Goal: Task Accomplishment & Management: Complete application form

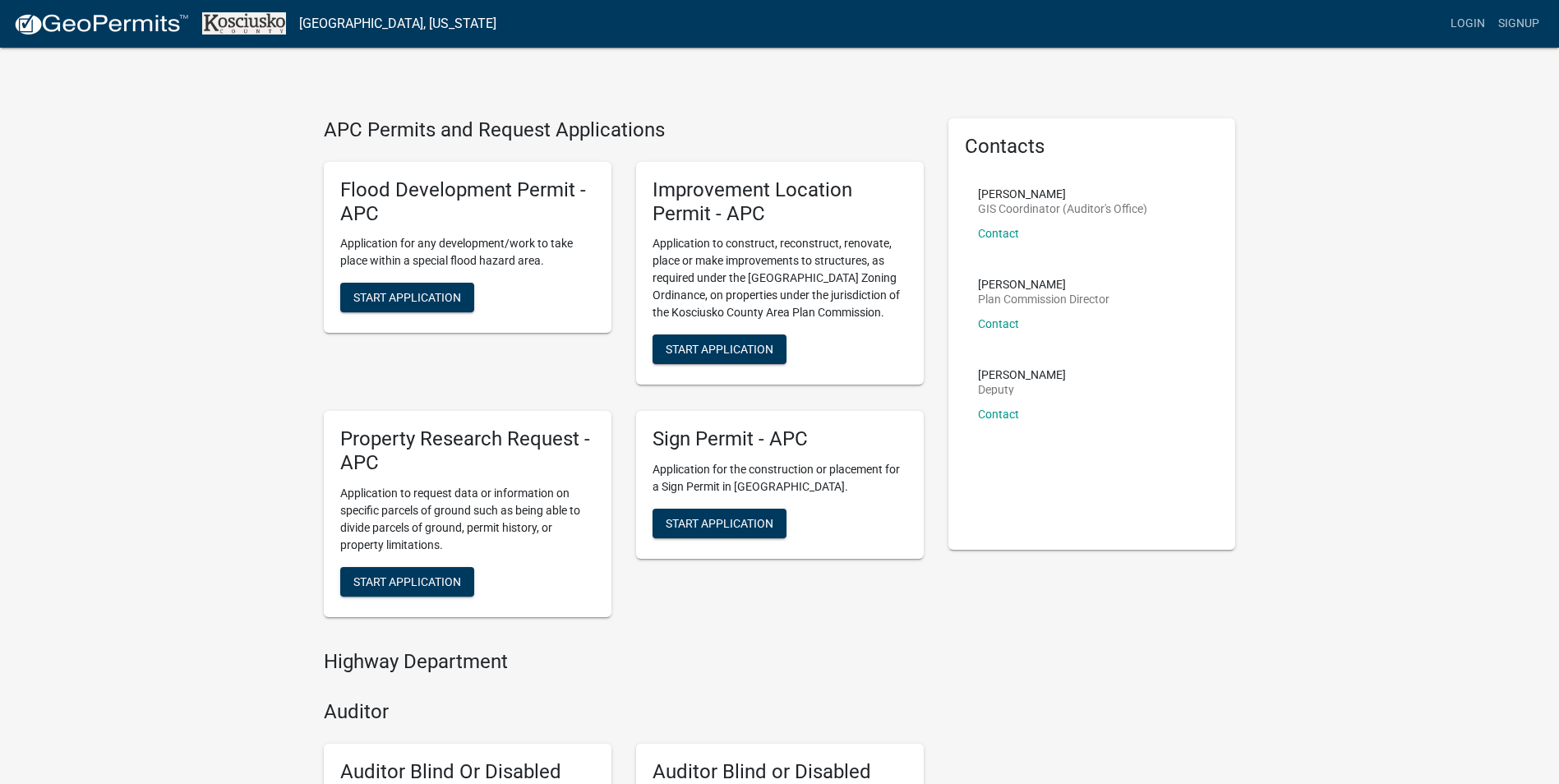
drag, startPoint x: 1209, startPoint y: 730, endPoint x: 1234, endPoint y: 731, distance: 25.0
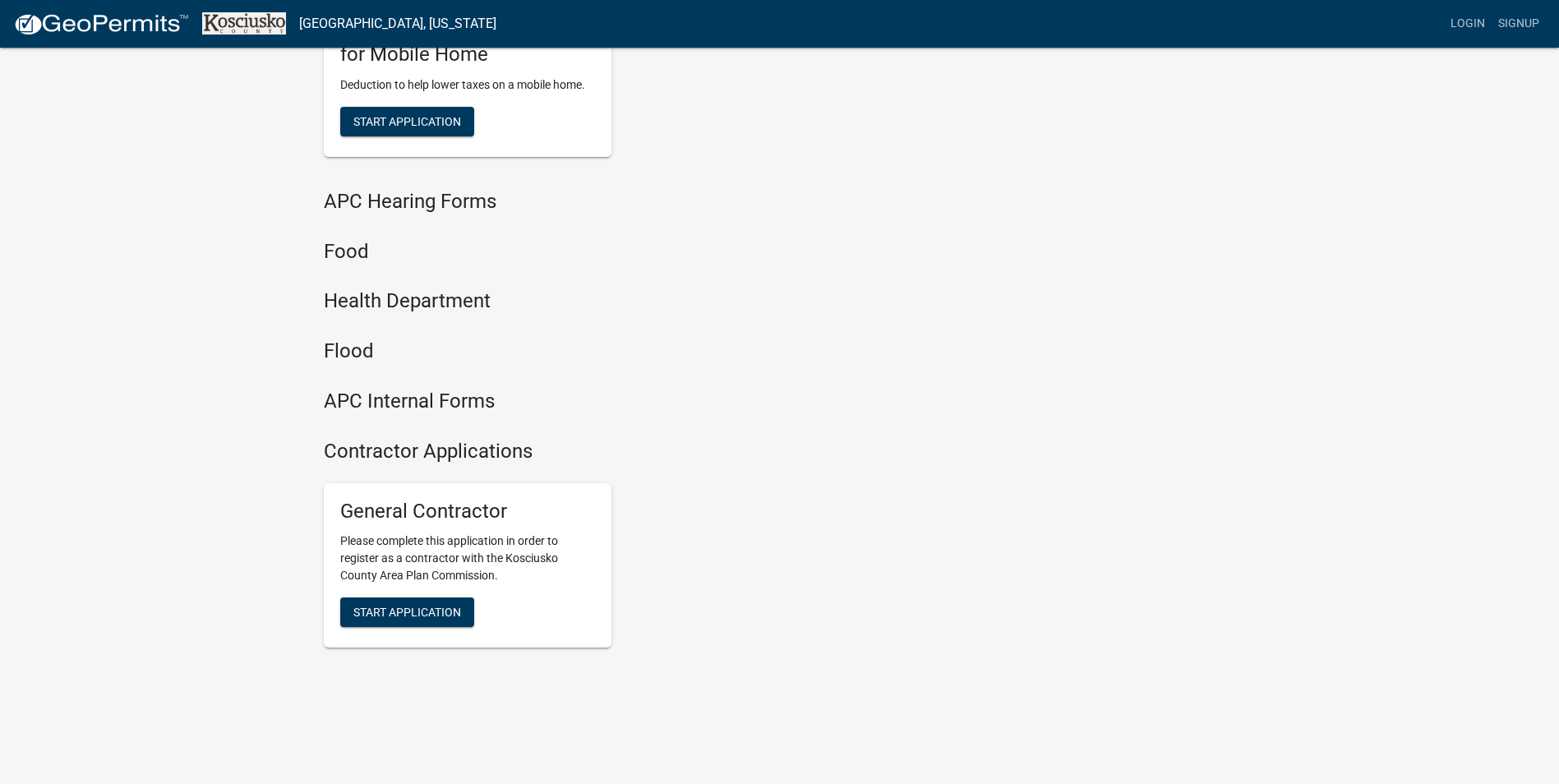
scroll to position [1698, 0]
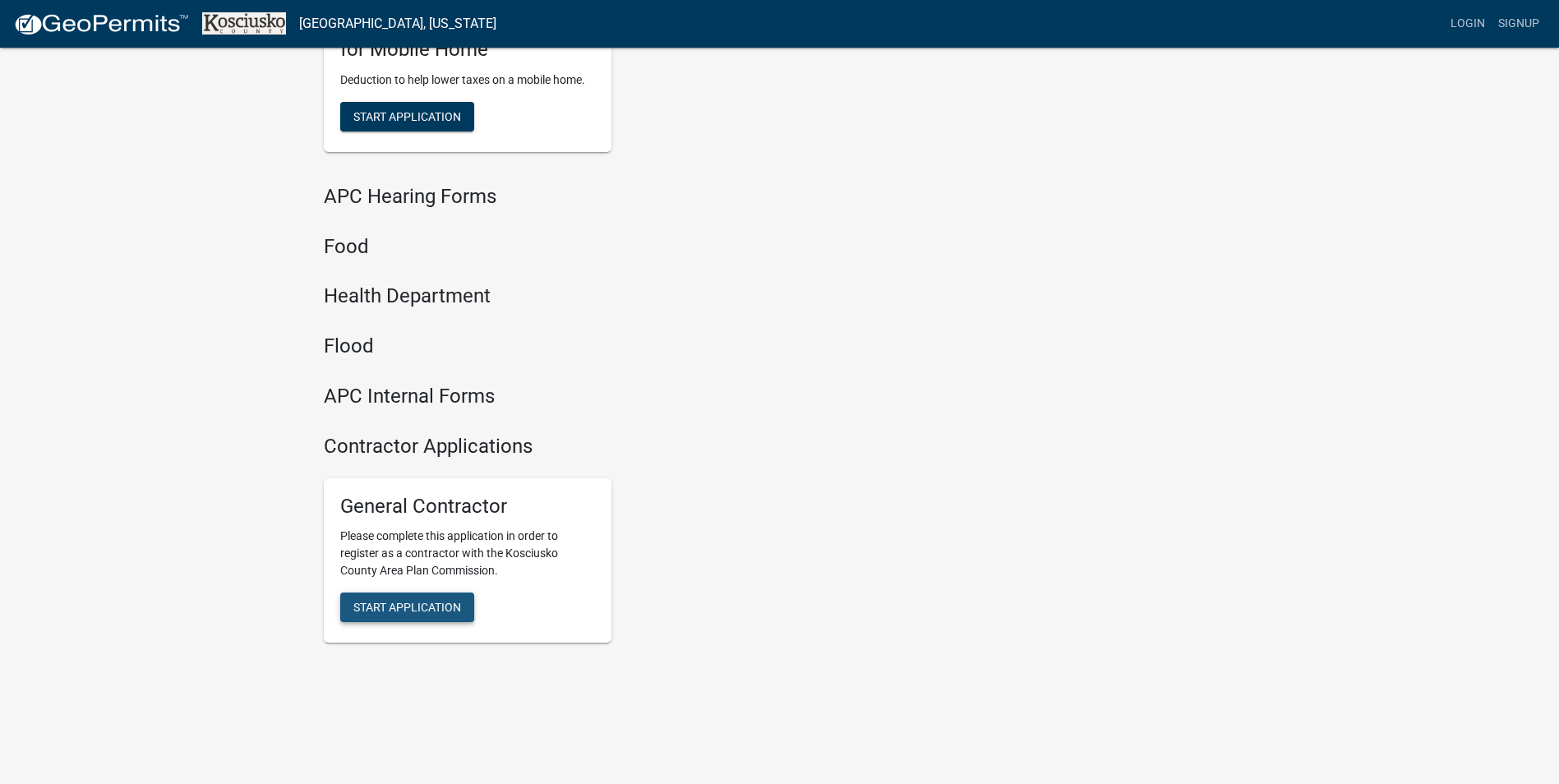
click at [419, 610] on span "Start Application" at bounding box center [407, 607] width 108 height 13
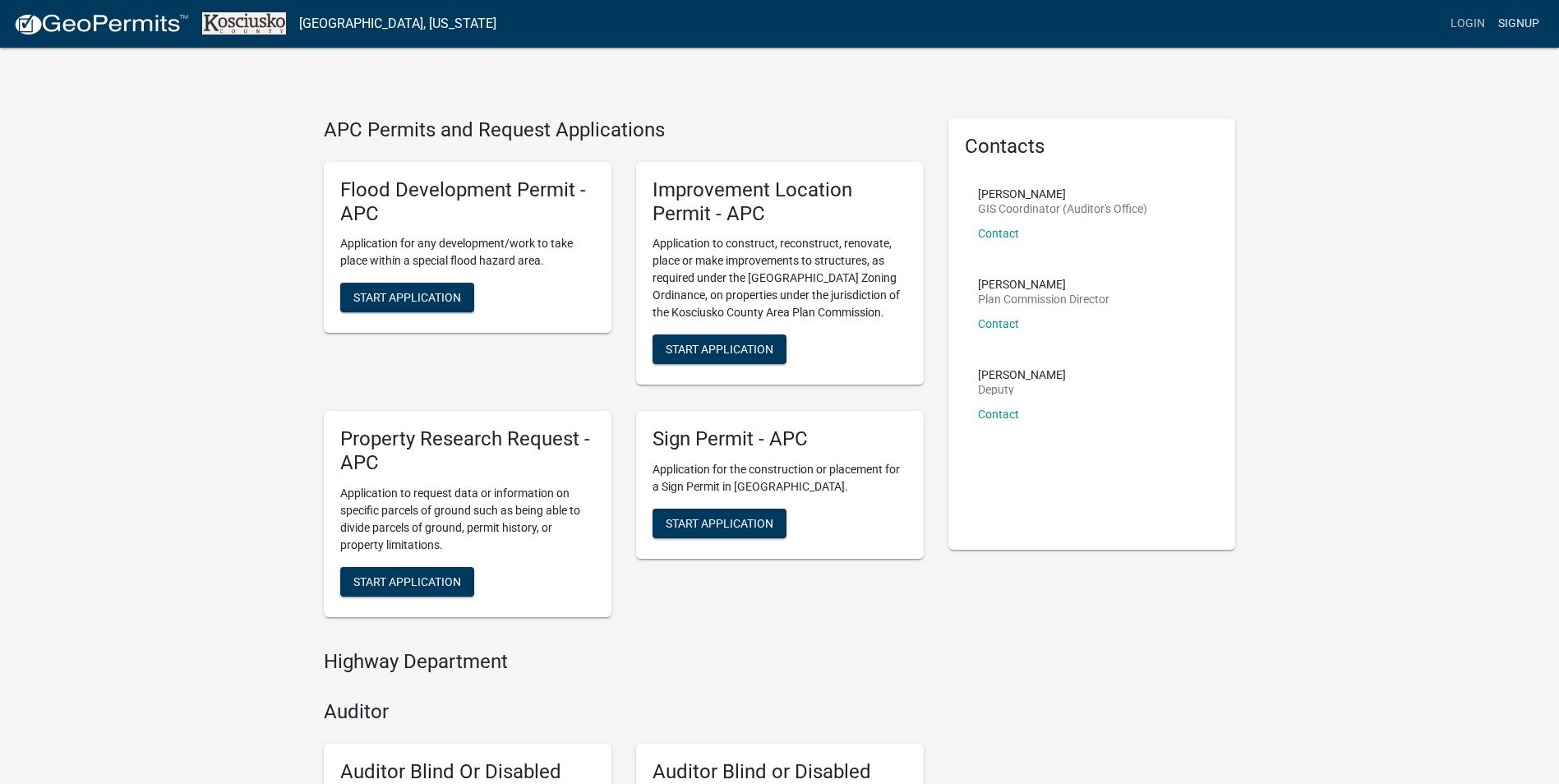
click at [1531, 15] on link "Signup" at bounding box center [1518, 24] width 54 height 31
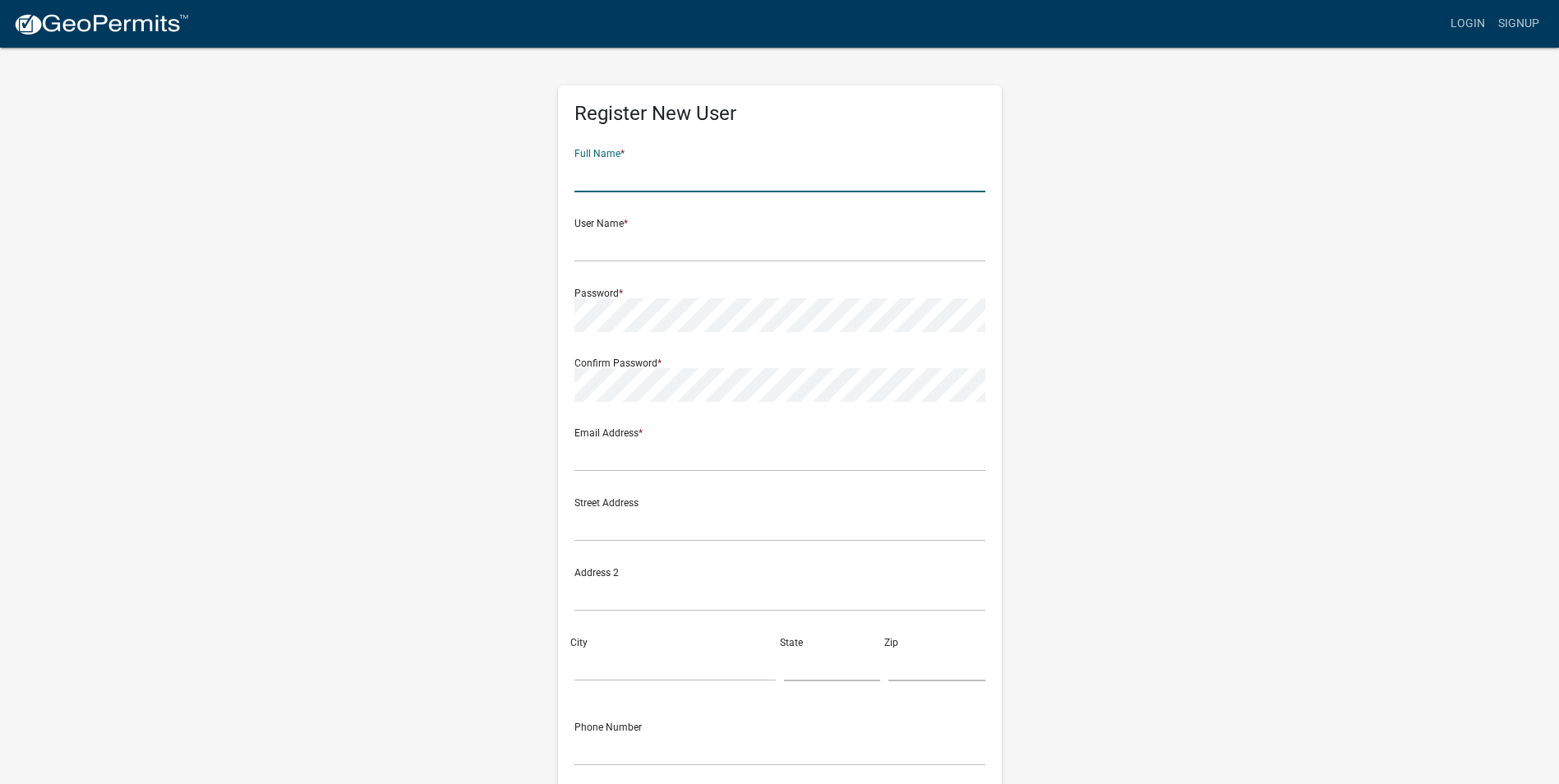
click at [617, 161] on input "text" at bounding box center [779, 175] width 411 height 34
type input "[PERSON_NAME]"
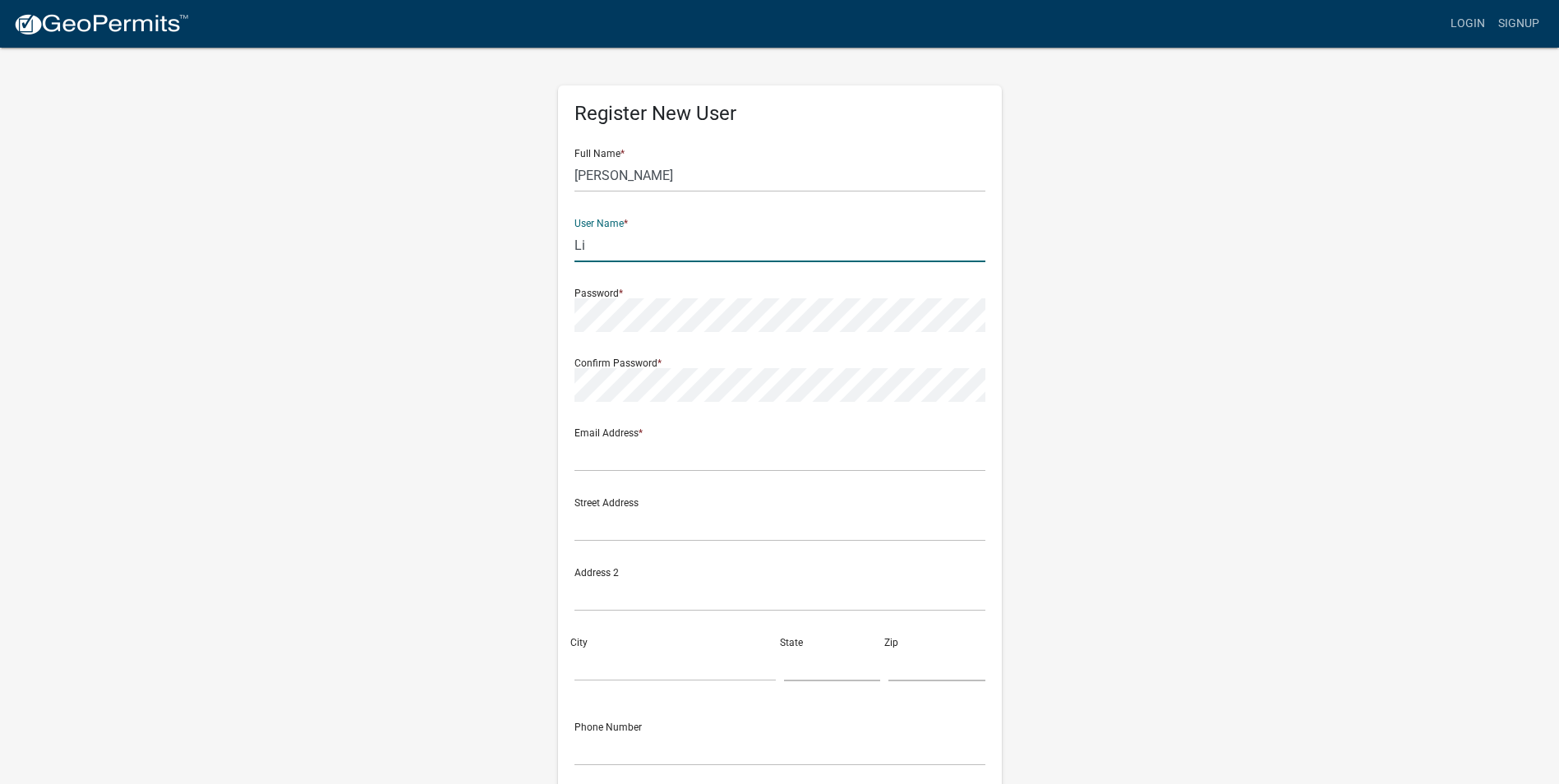
type input "L"
click at [702, 188] on input "[PERSON_NAME]" at bounding box center [779, 175] width 411 height 34
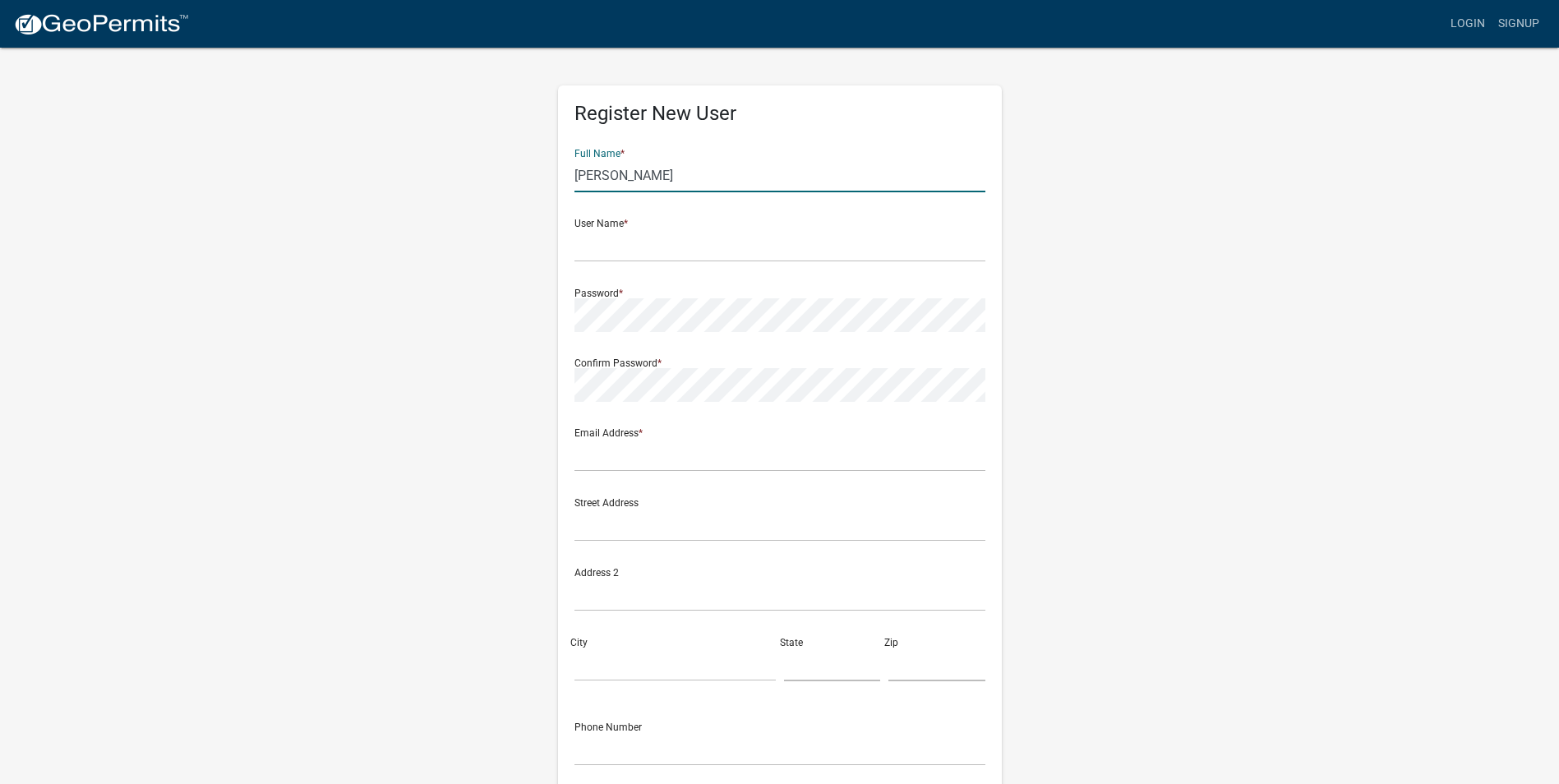
drag, startPoint x: 374, startPoint y: 140, endPoint x: 342, endPoint y: 139, distance: 32.0
click at [342, 139] on div "Register New User Full Name * [PERSON_NAME] User Name * Password * Confirm Pass…" at bounding box center [780, 485] width 937 height 879
drag, startPoint x: 707, startPoint y: 183, endPoint x: 563, endPoint y: 191, distance: 144.2
click at [558, 191] on div "Register New User Full Name * [PERSON_NAME] User Name * Password * Confirm Pass…" at bounding box center [779, 478] width 444 height 785
type input "C"
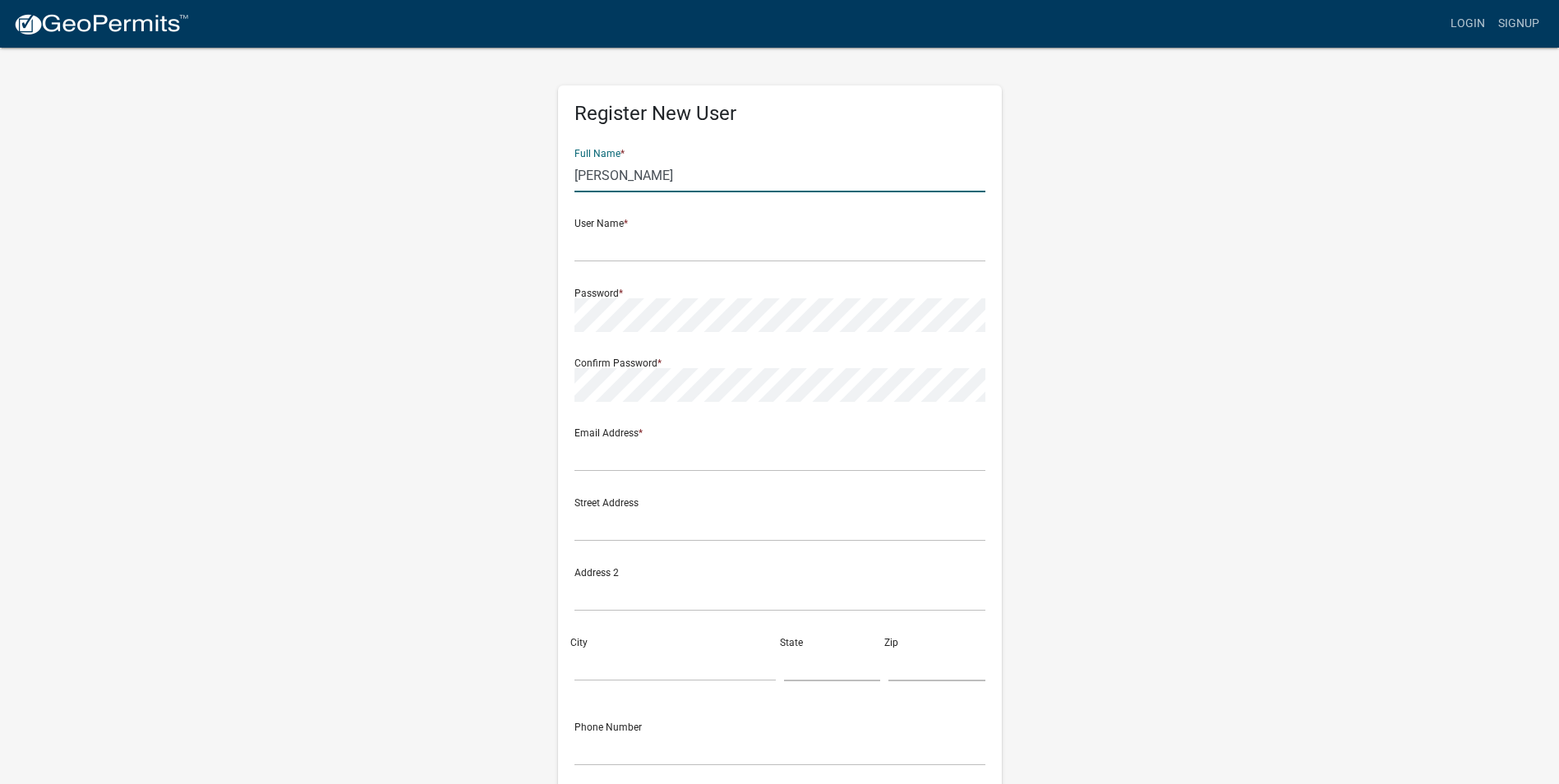
type input "[PERSON_NAME]"
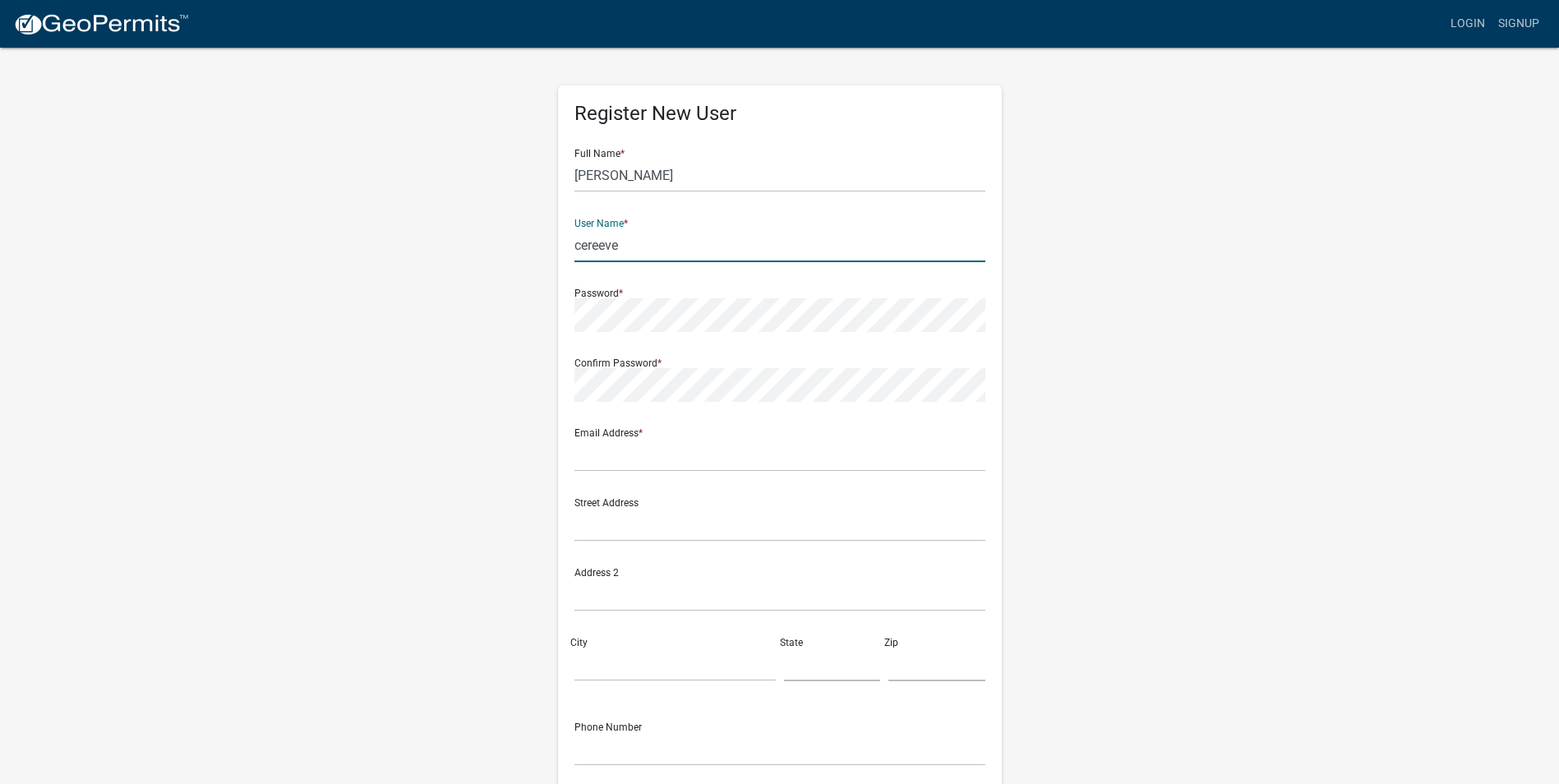
type input "cereeve"
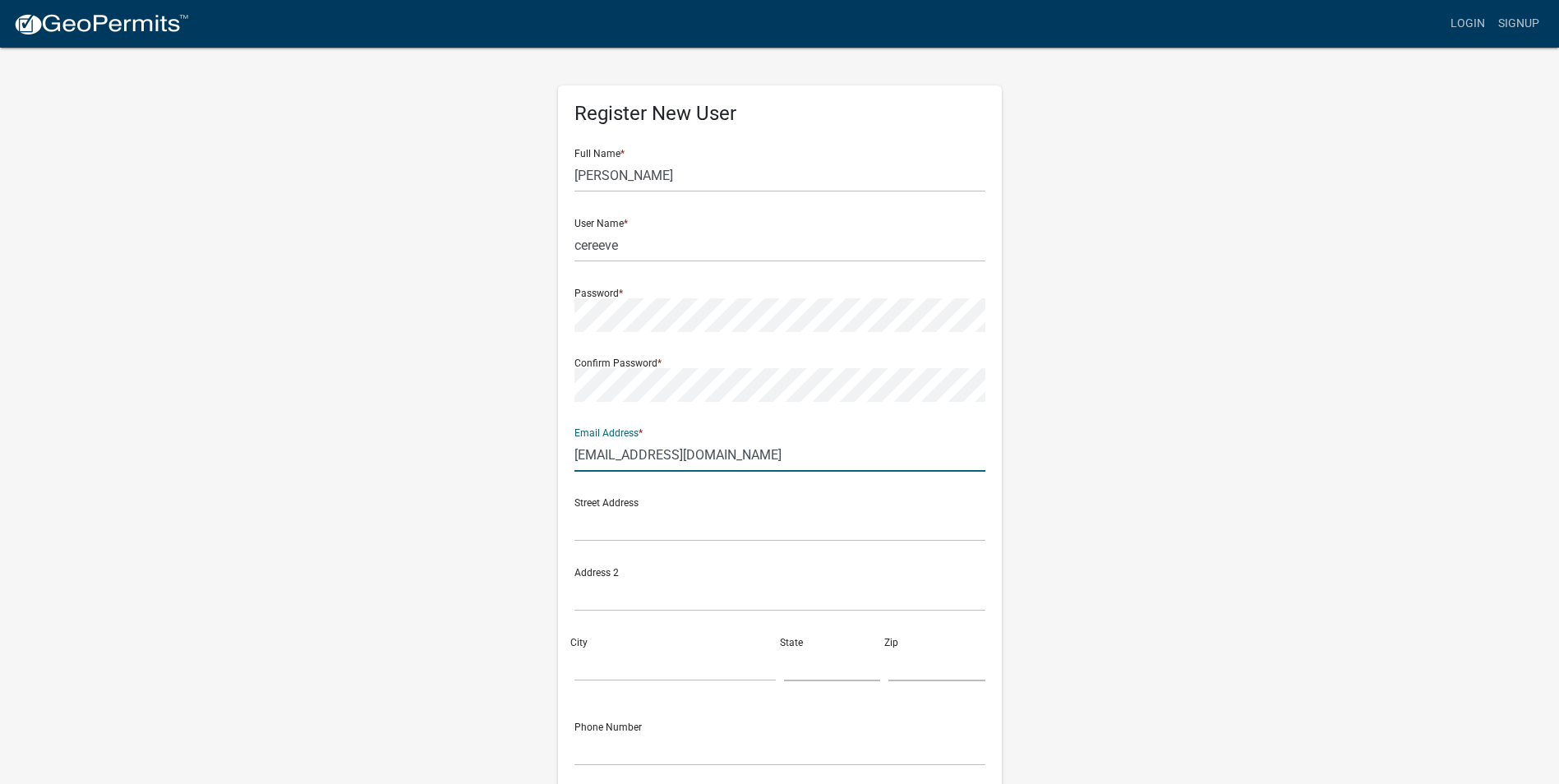
type input "[EMAIL_ADDRESS][DOMAIN_NAME]"
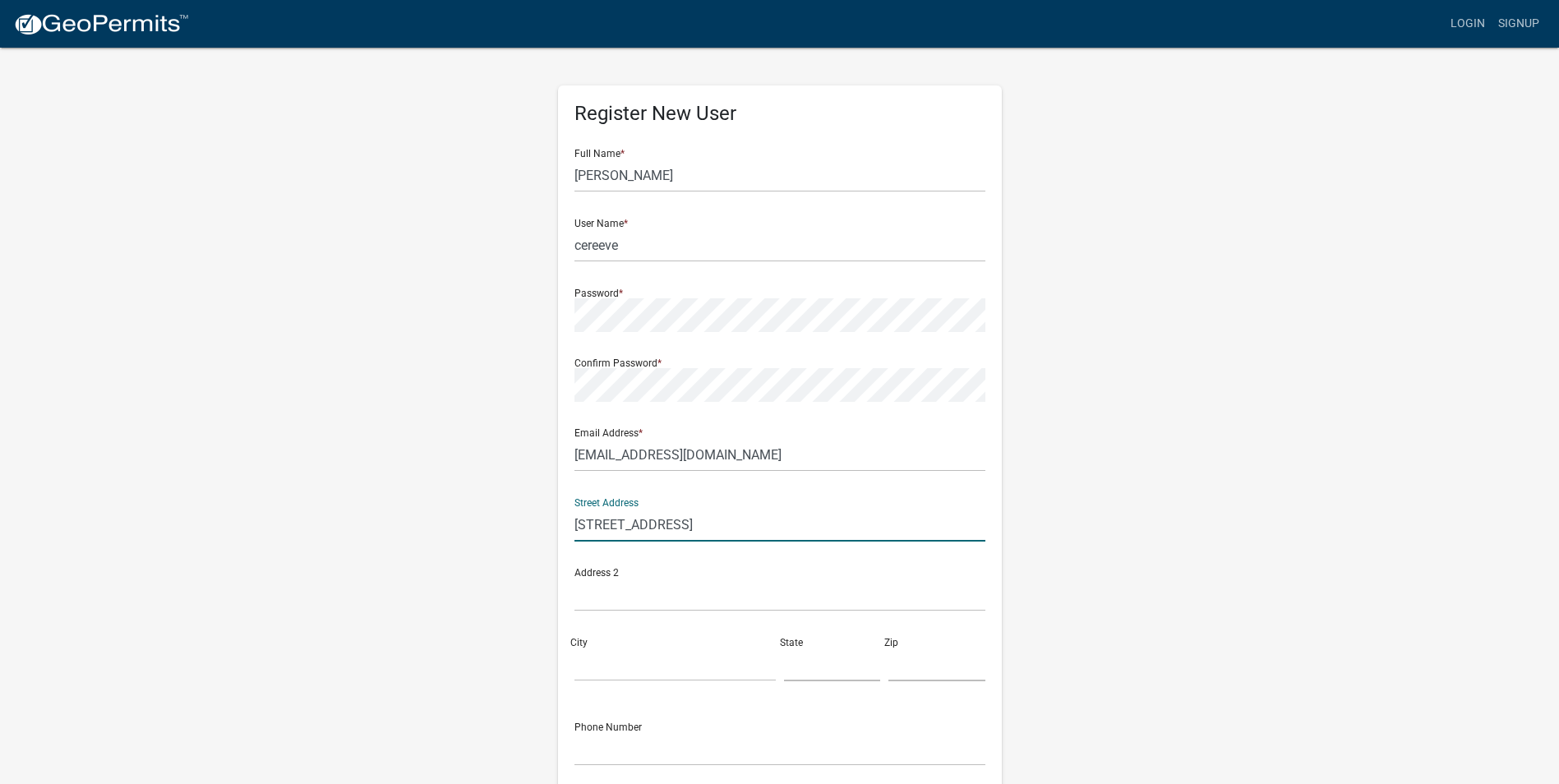
type input "[STREET_ADDRESS]"
type input "[GEOGRAPHIC_DATA]"
type input "IN"
type input "46268"
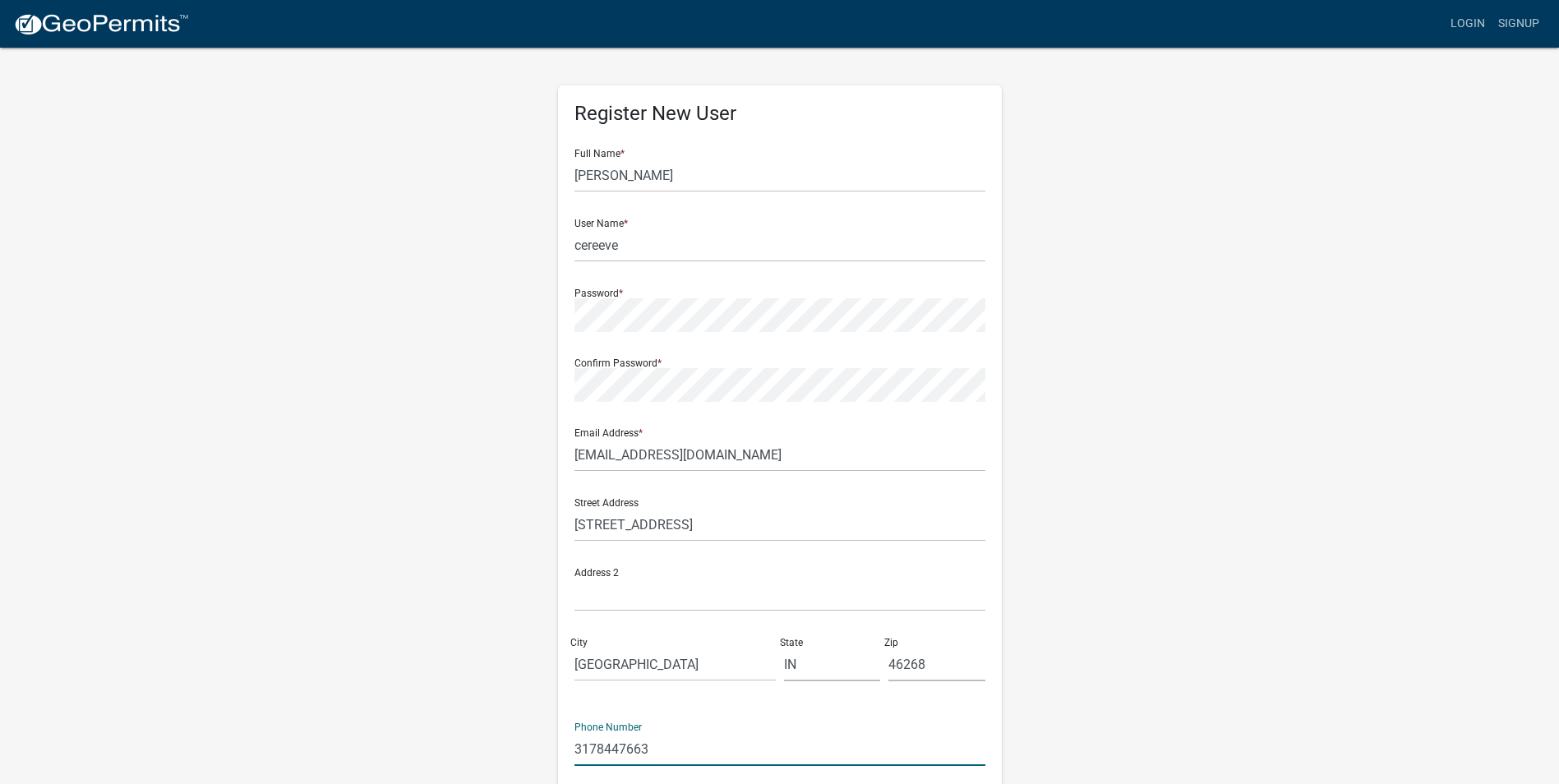
type input "3178447663"
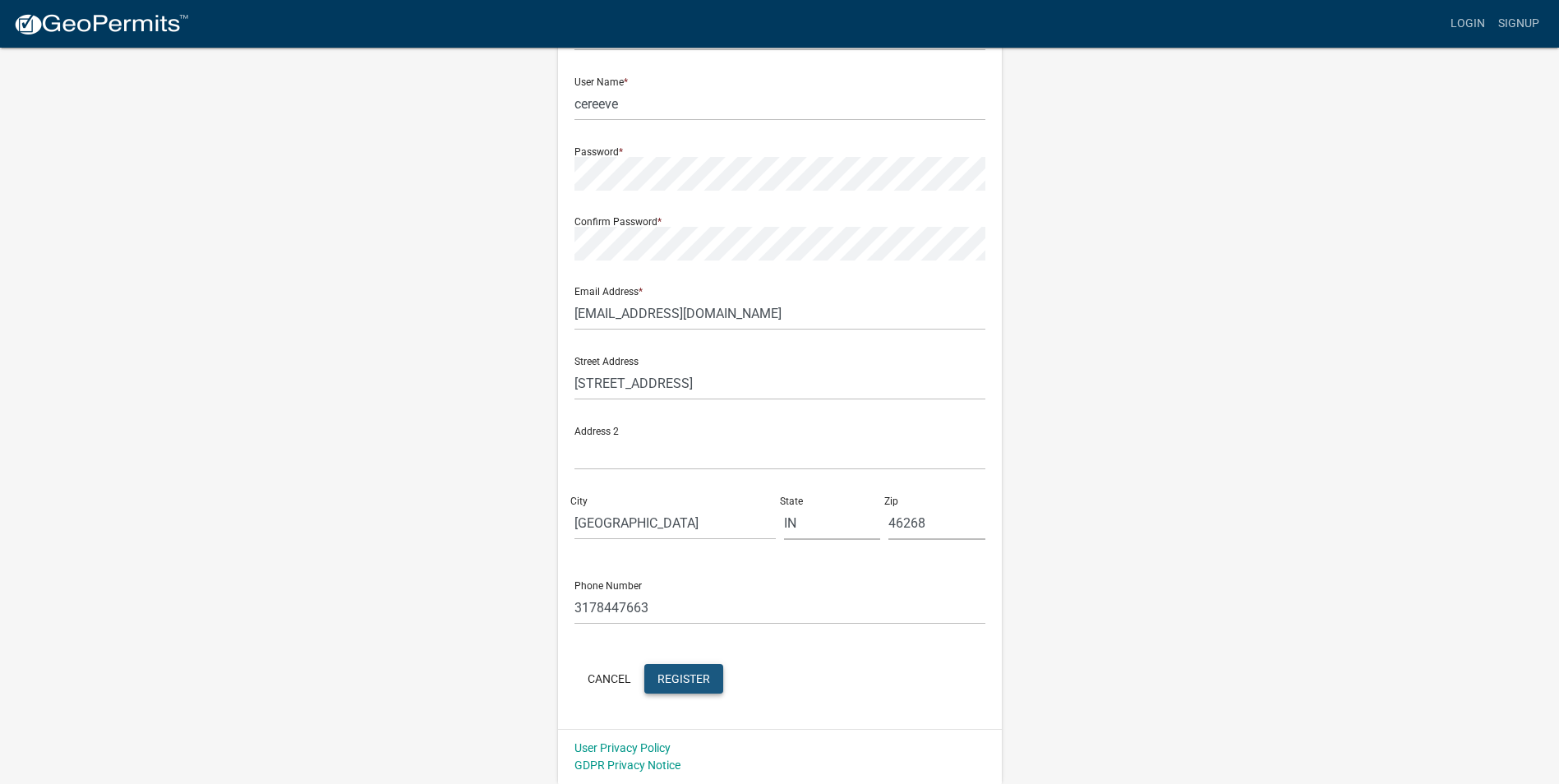
click at [665, 673] on span "Register" at bounding box center [683, 678] width 53 height 13
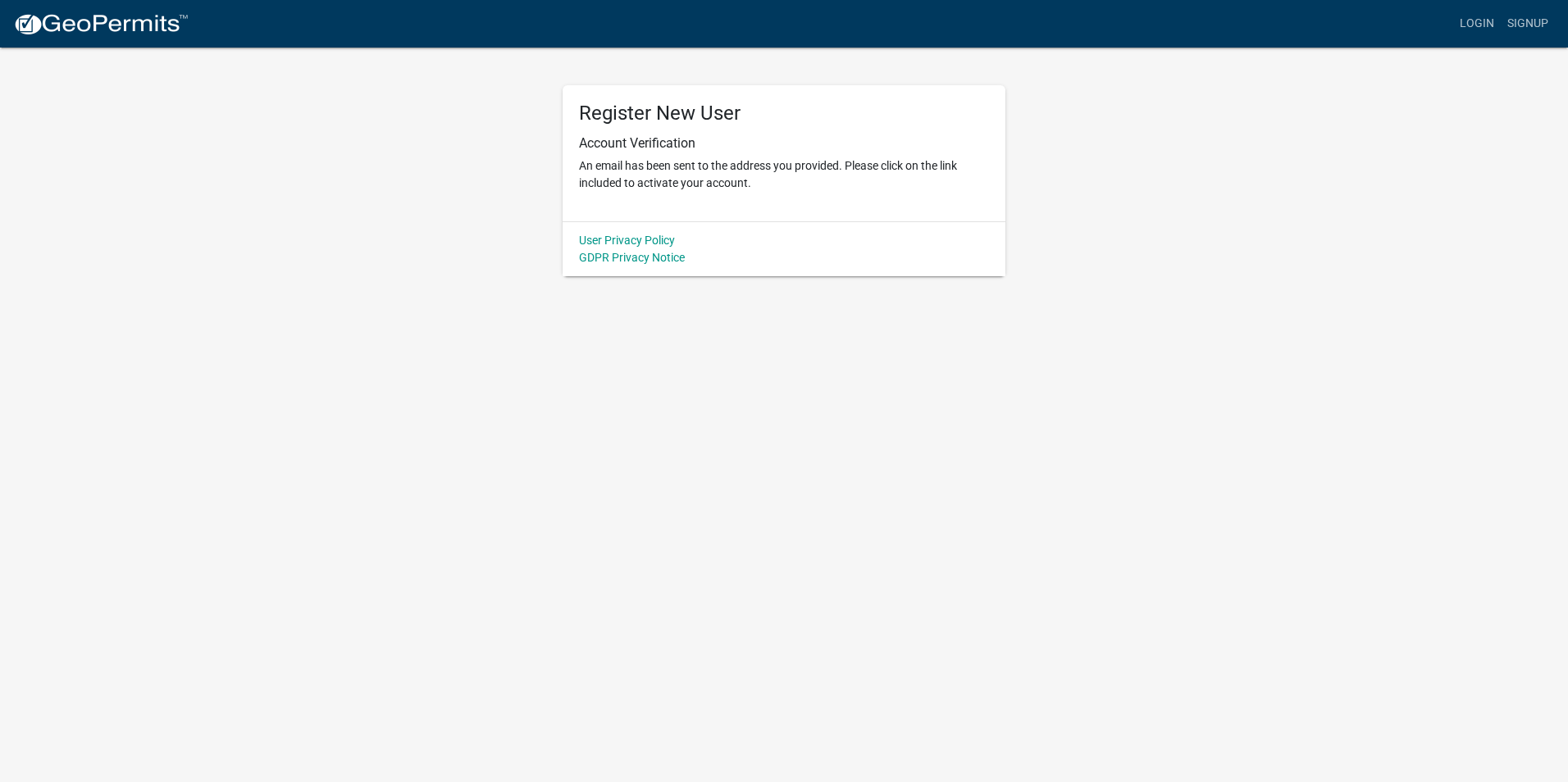
click at [918, 594] on body "Internet Explorer does NOT work with GeoPermits. Get a new browser for more sec…" at bounding box center [784, 391] width 1568 height 782
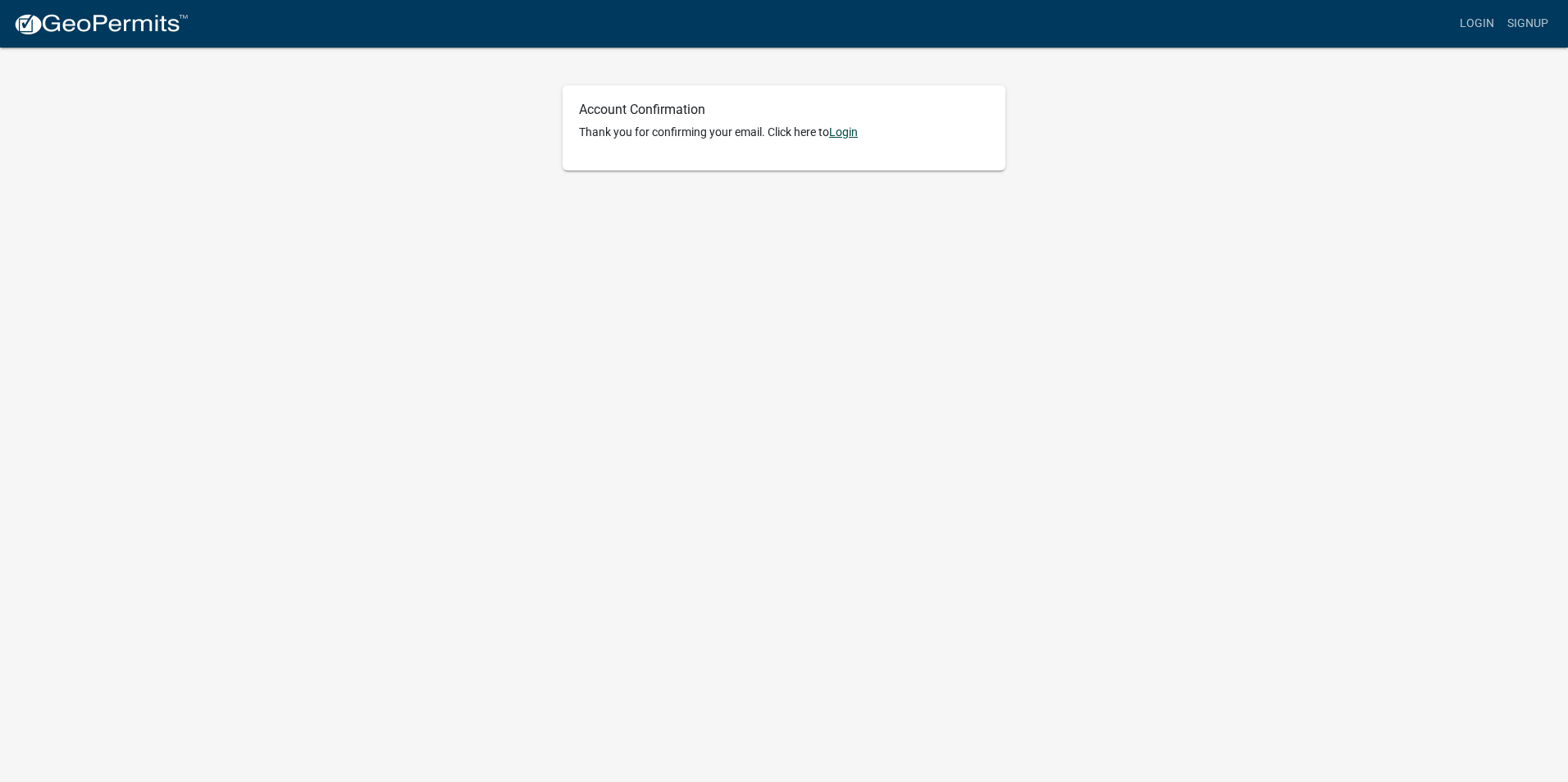
click at [855, 130] on link "Login" at bounding box center [843, 131] width 28 height 13
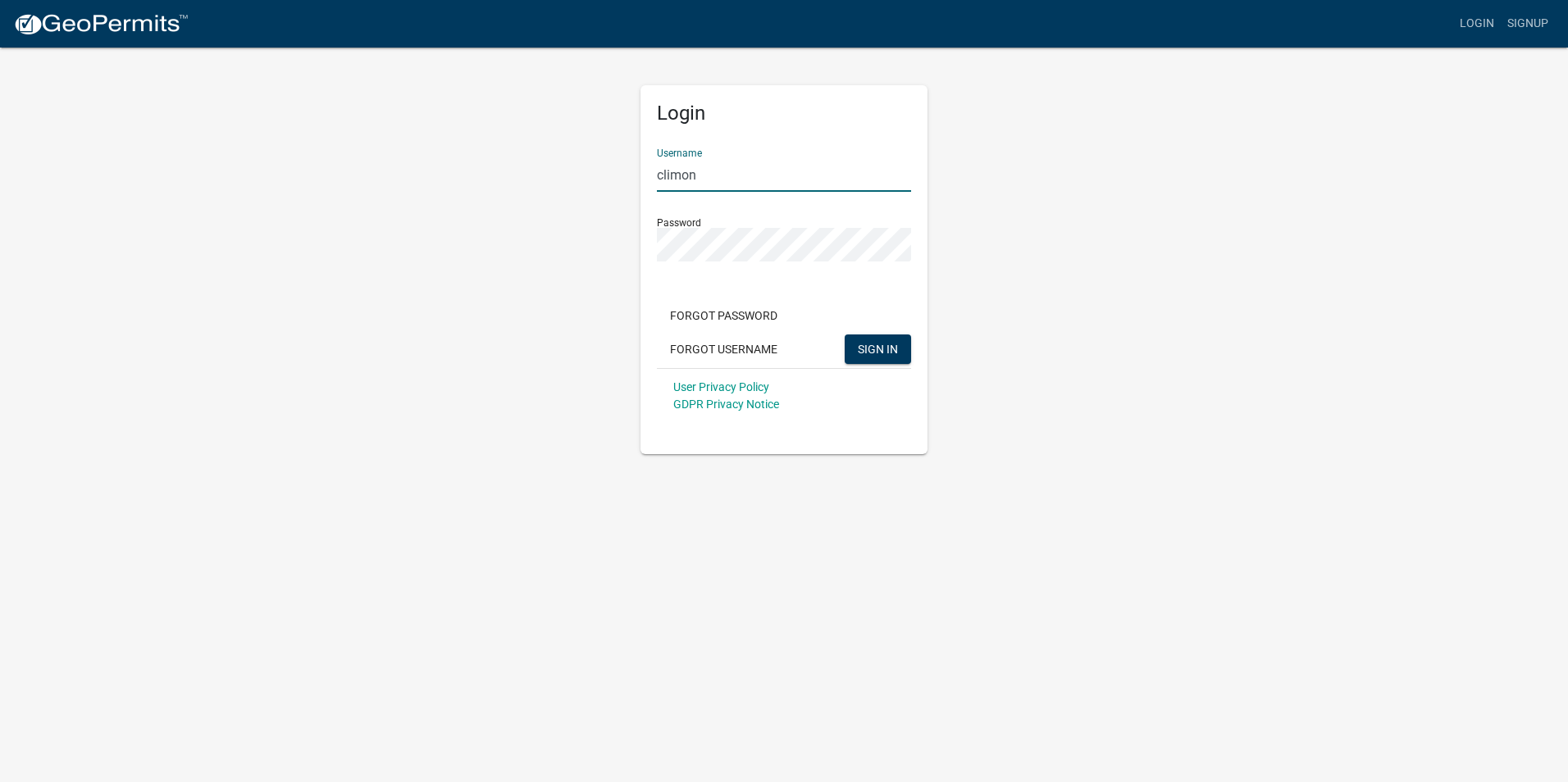
drag, startPoint x: 639, startPoint y: 166, endPoint x: 598, endPoint y: 170, distance: 41.2
click at [597, 170] on div "Login Username climon Password Forgot Password Forgot Username SIGN IN User Pri…" at bounding box center [784, 249] width 935 height 408
type input "cereeve"
click at [844, 335] on button "SIGN IN" at bounding box center [877, 349] width 66 height 29
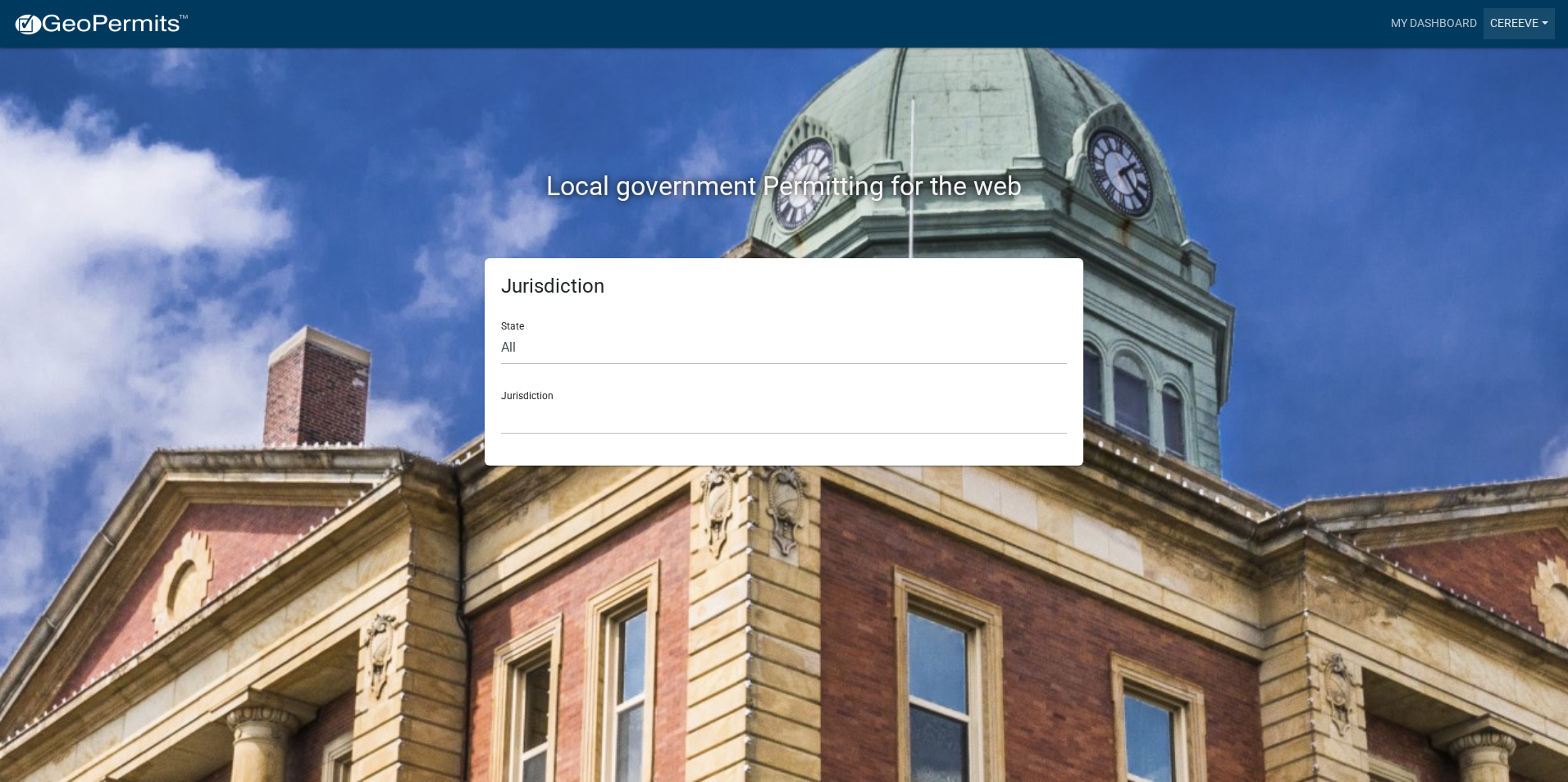
click at [1543, 25] on link "cereeve" at bounding box center [1519, 24] width 72 height 31
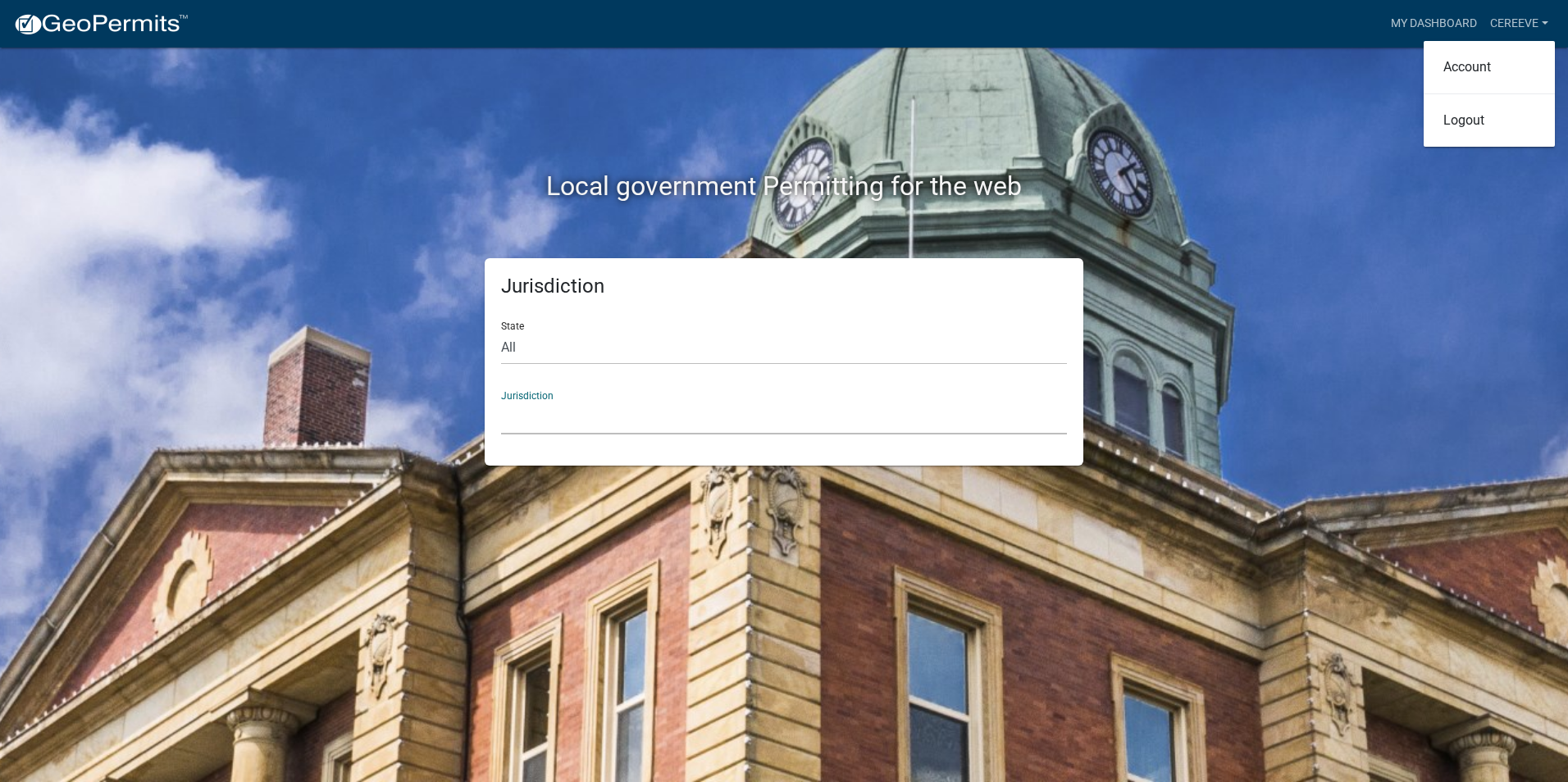
click at [530, 403] on select "Custer County, Colorado Carroll County, Georgia Cook County, Georgia Crawford C…" at bounding box center [784, 417] width 566 height 34
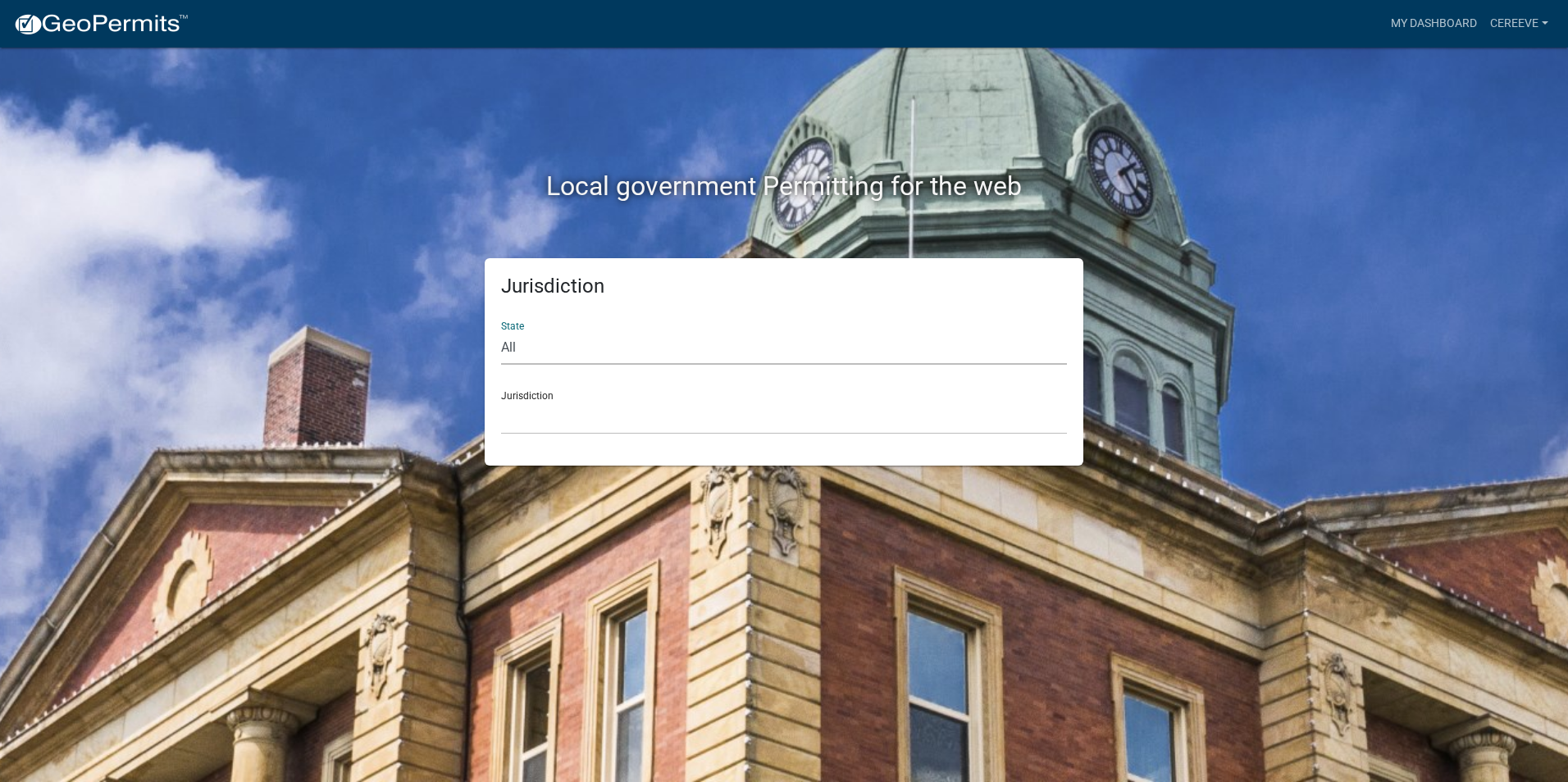
click at [546, 340] on select "All Colorado Georgia Indiana Iowa Kansas Minnesota Ohio South Carolina Wisconsin" at bounding box center [784, 347] width 566 height 34
select select "[US_STATE]"
click at [501, 331] on select "All Colorado Georgia Indiana Iowa Kansas Minnesota Ohio South Carolina Wisconsin" at bounding box center [784, 347] width 566 height 34
click at [547, 397] on div "Jurisdiction City of Charlestown, Indiana City of Jeffersonville, Indiana City …" at bounding box center [784, 406] width 566 height 57
click at [547, 415] on select "City of Charlestown, Indiana City of Jeffersonville, Indiana City of Logansport…" at bounding box center [784, 417] width 566 height 34
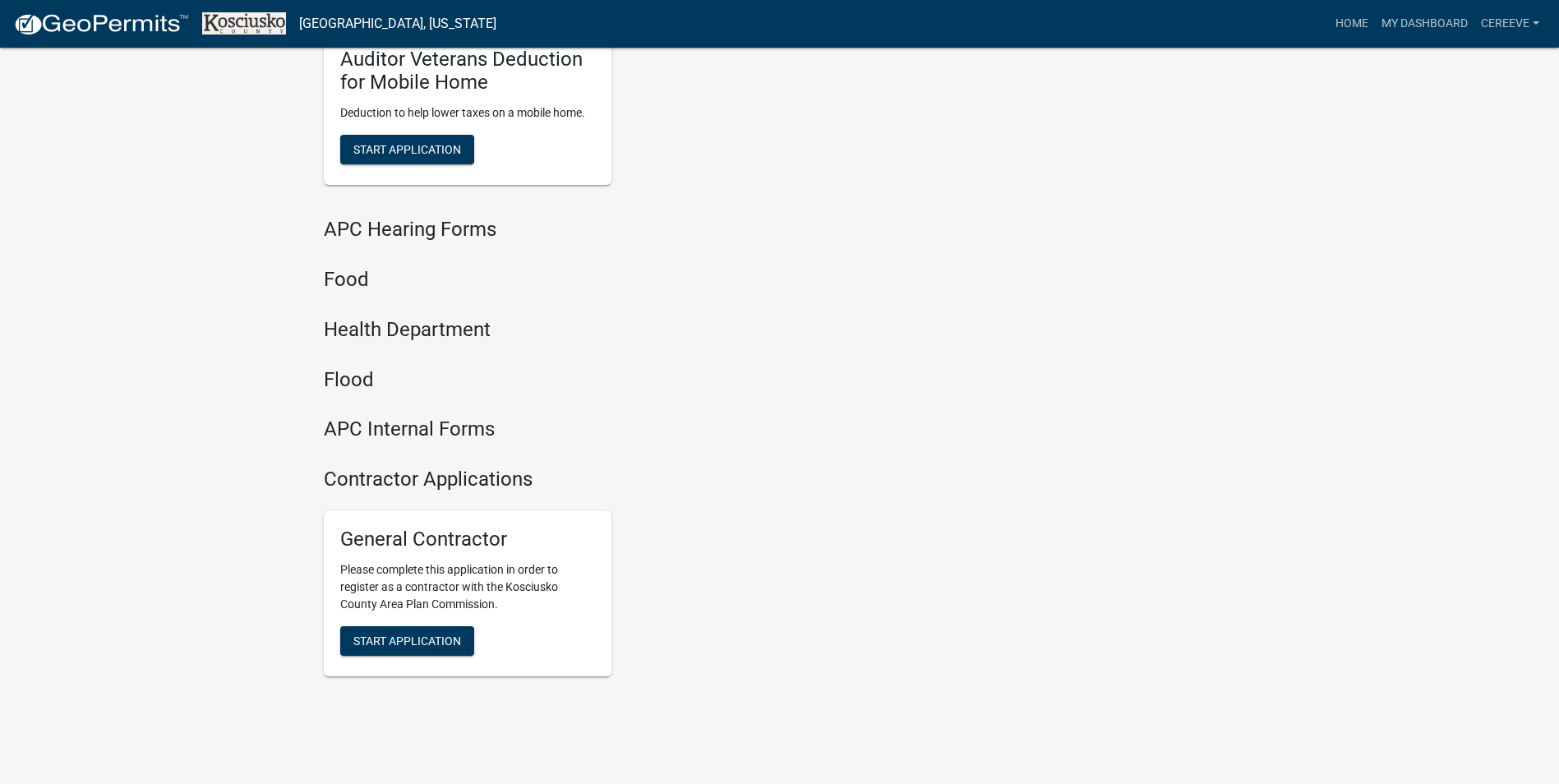
scroll to position [1794, 0]
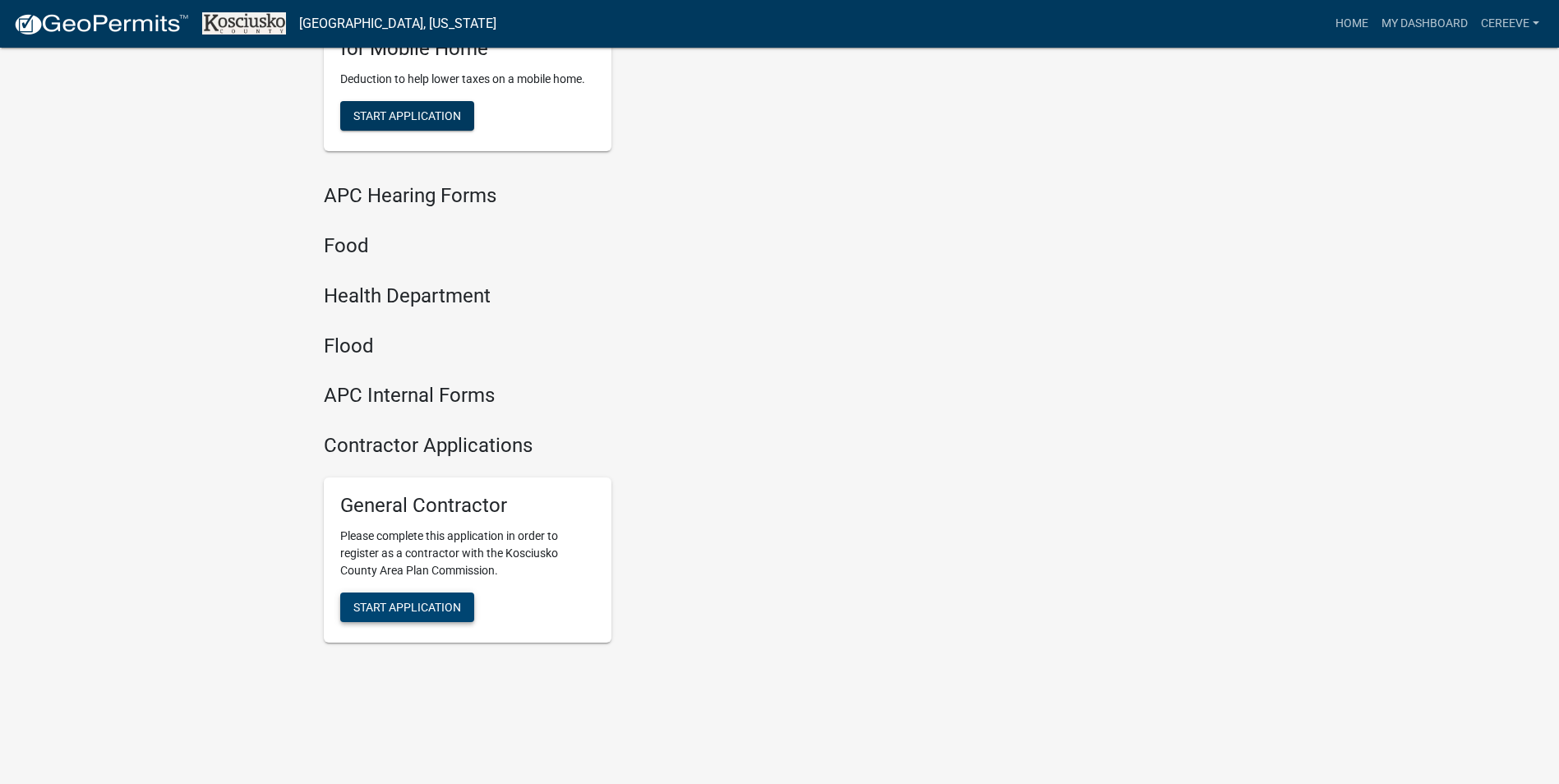
click at [410, 596] on button "Start Application" at bounding box center [407, 607] width 134 height 29
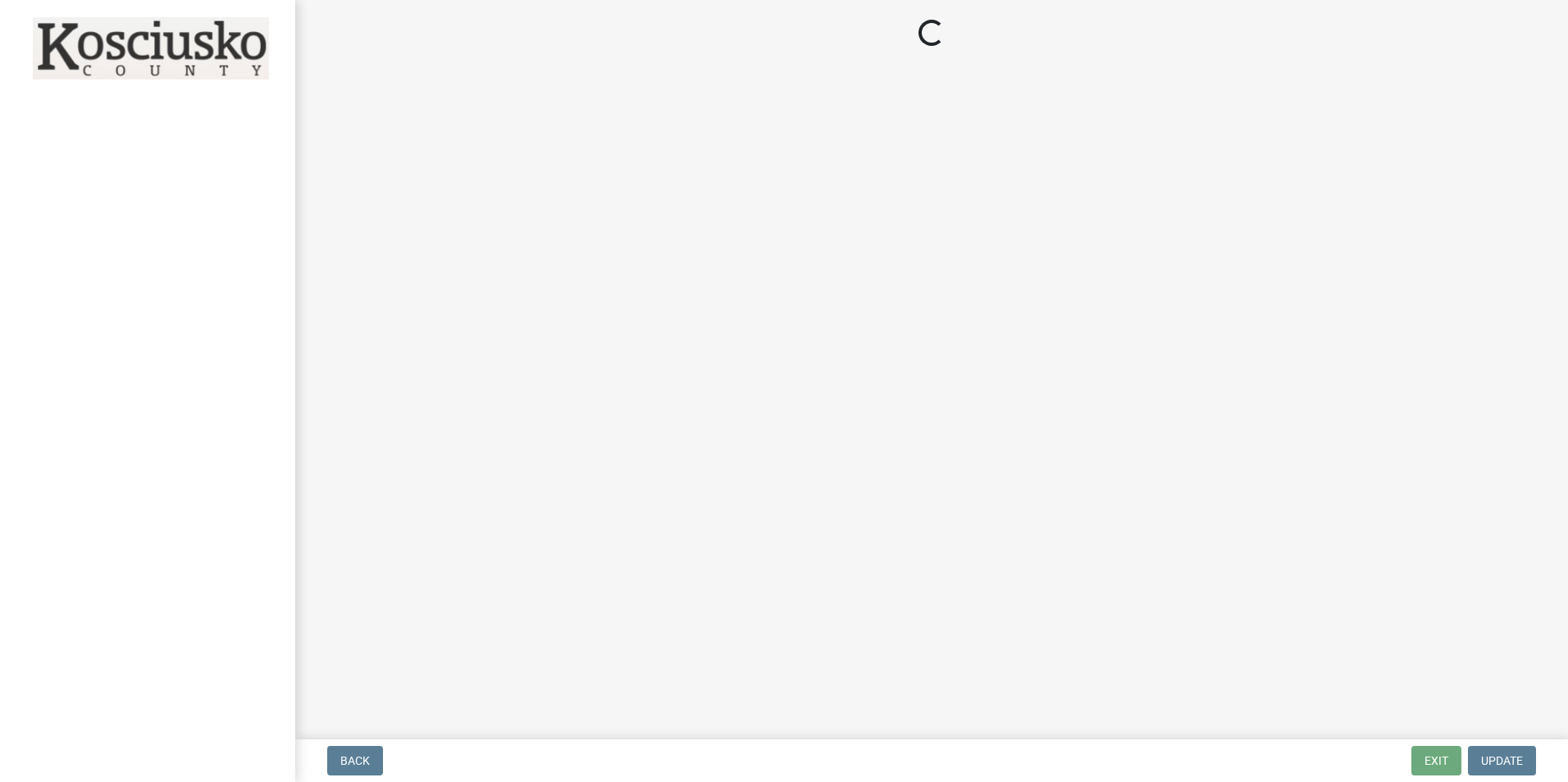
select select "IN"
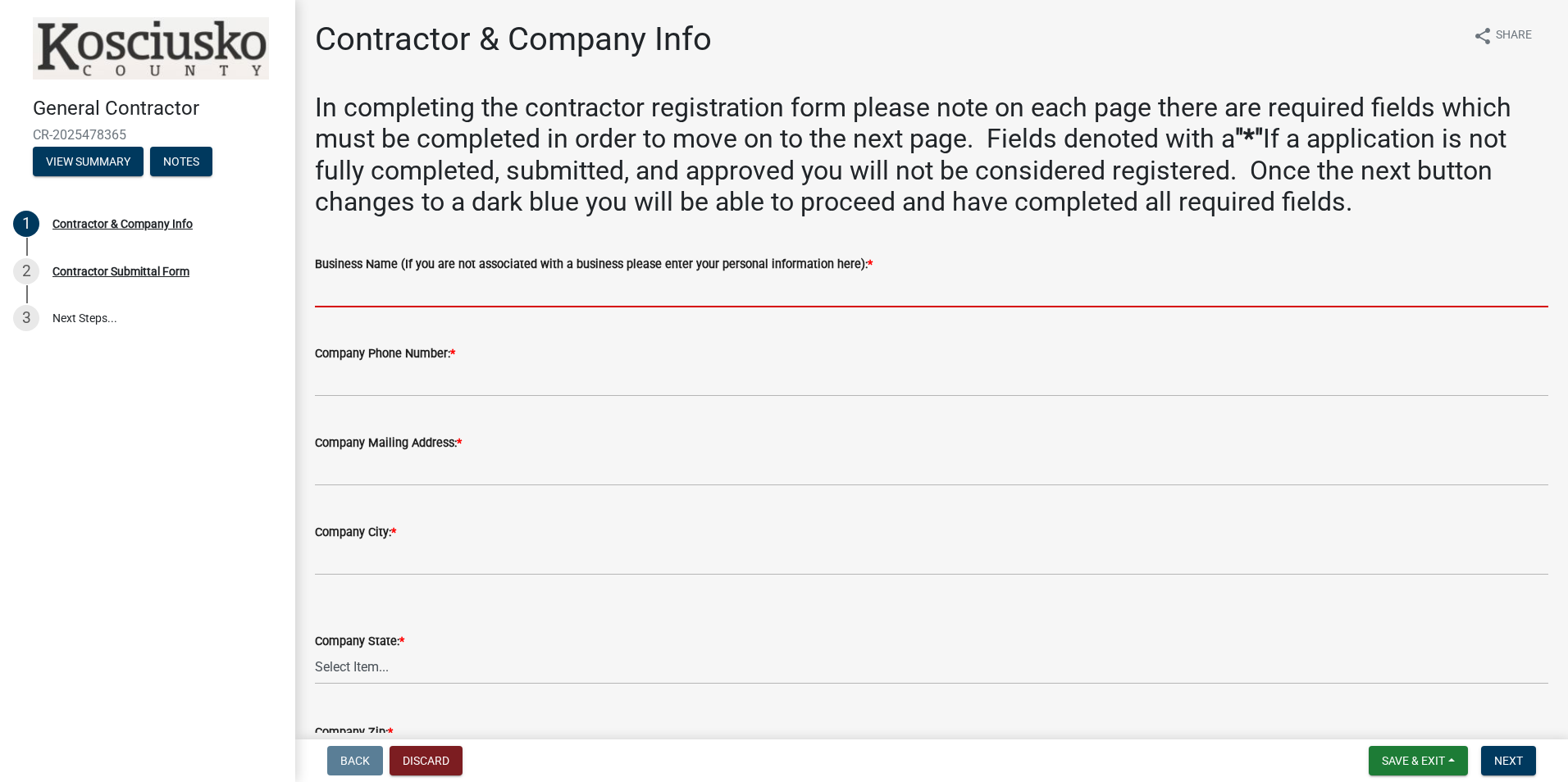
click at [419, 285] on input "Business Name (If you are not associated with a business please enter your pers…" at bounding box center [931, 290] width 1233 height 34
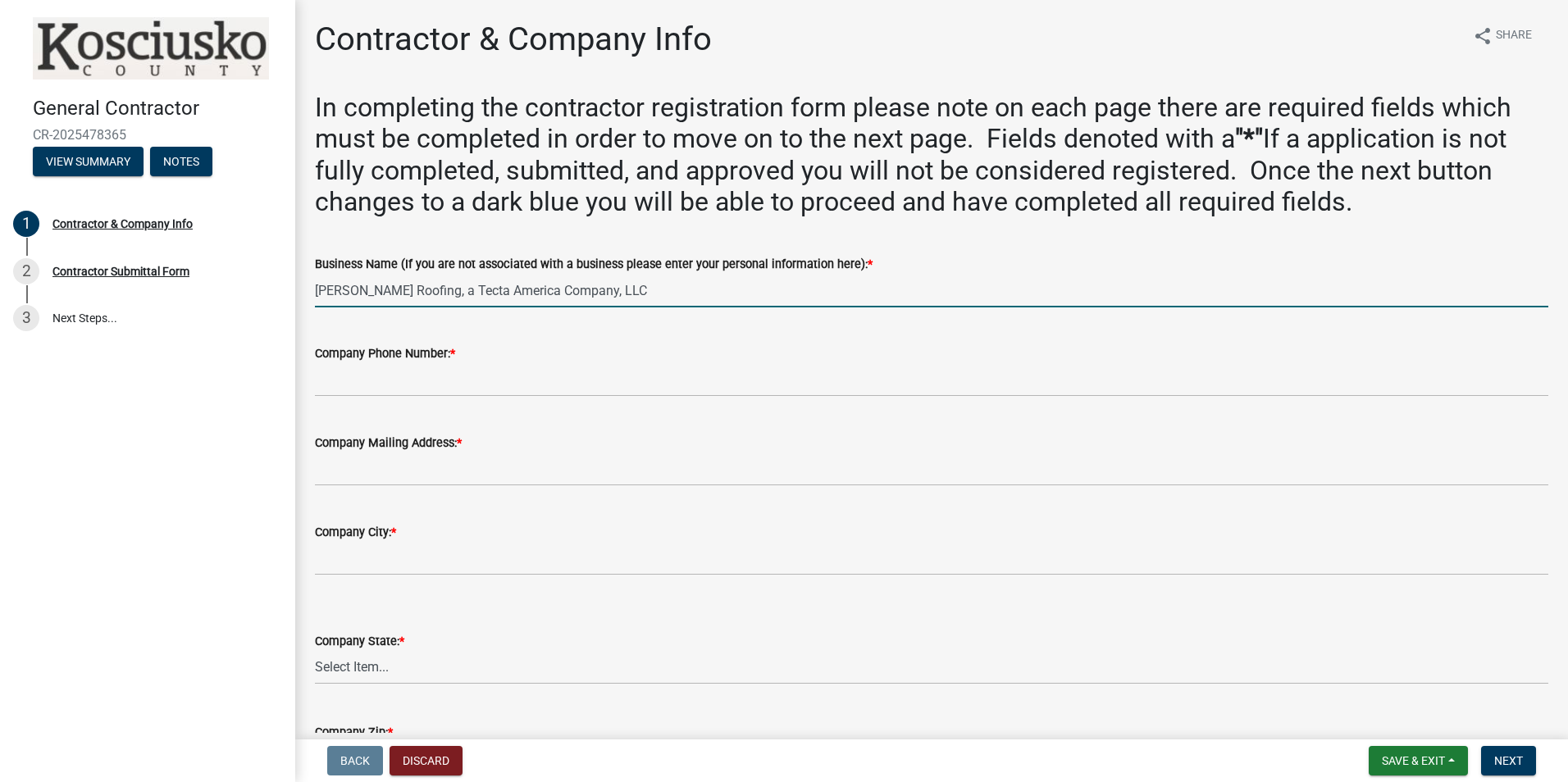
type input "C.E. Reeve Roofing, a Tecta America Company, LLC"
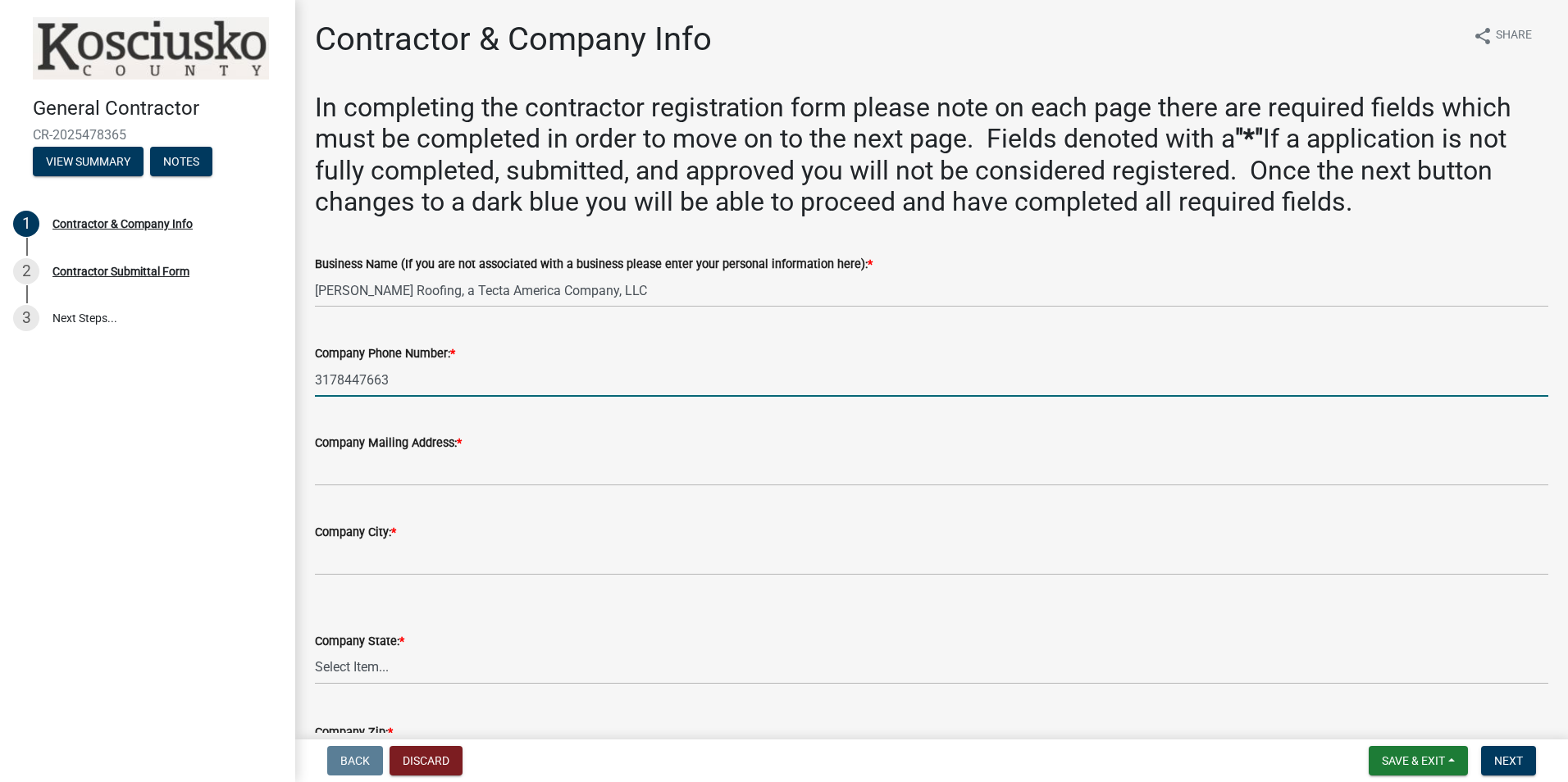
type input "3178447663"
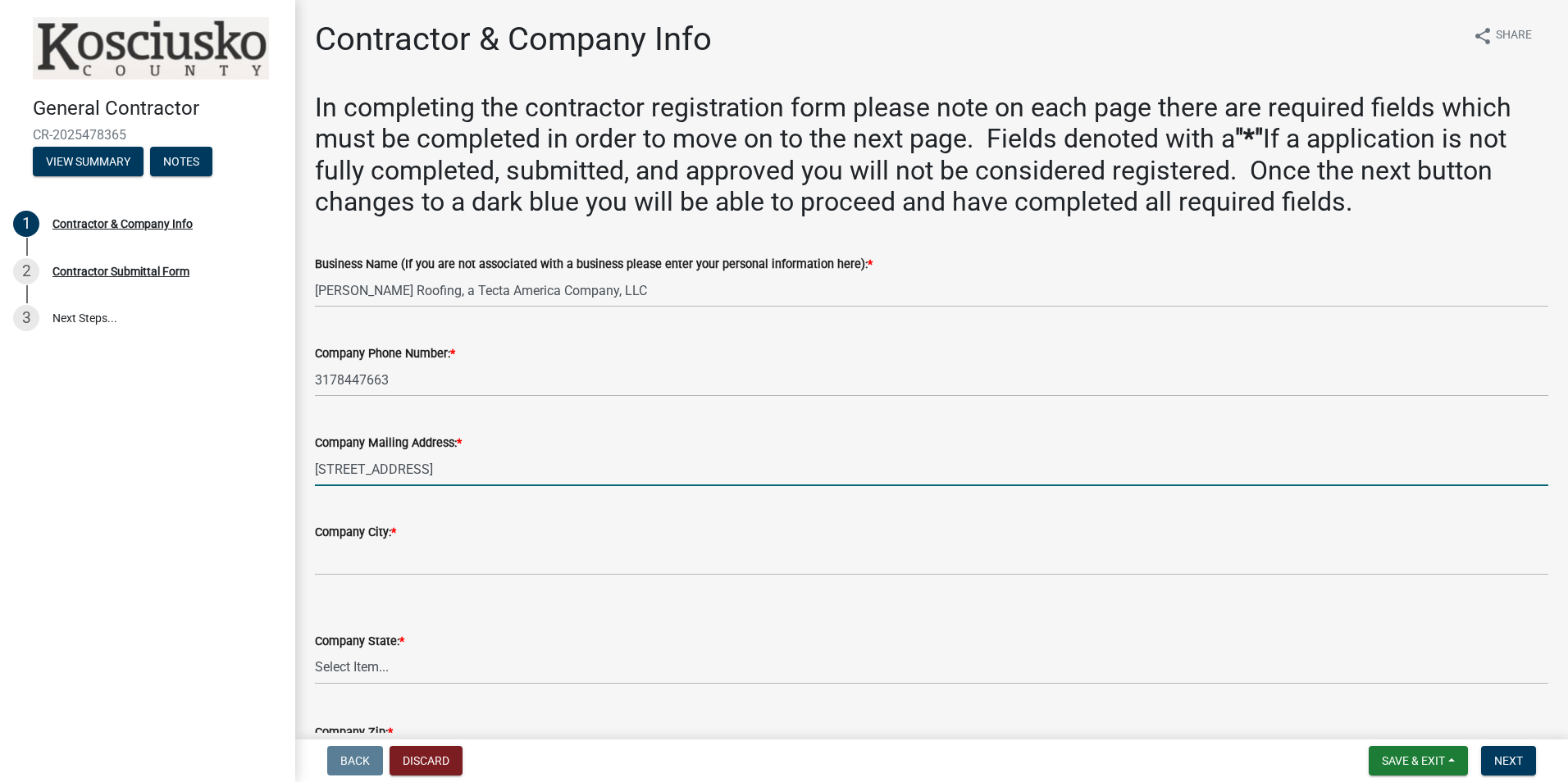
type input "[STREET_ADDRESS]"
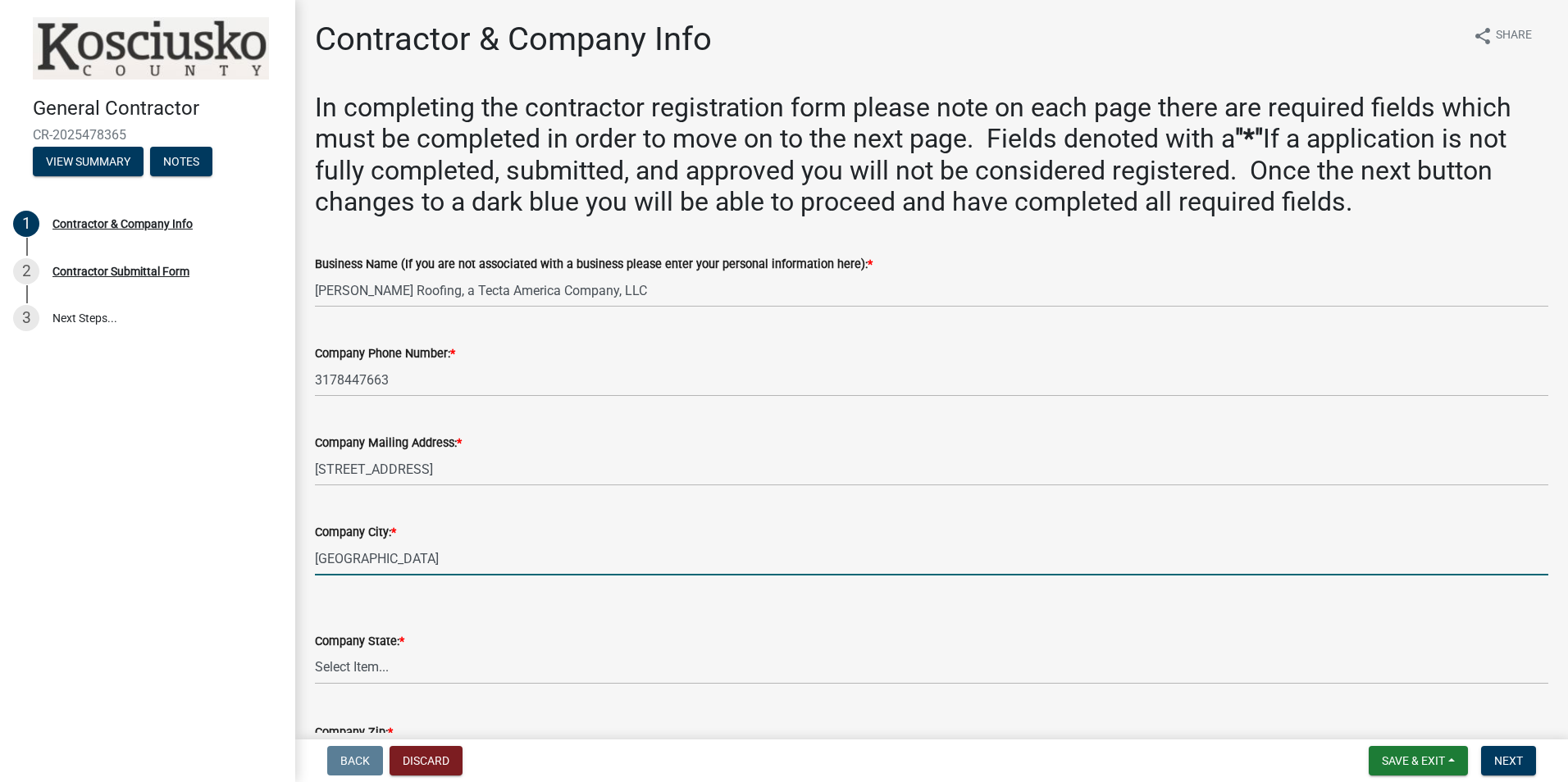
type input "[GEOGRAPHIC_DATA]"
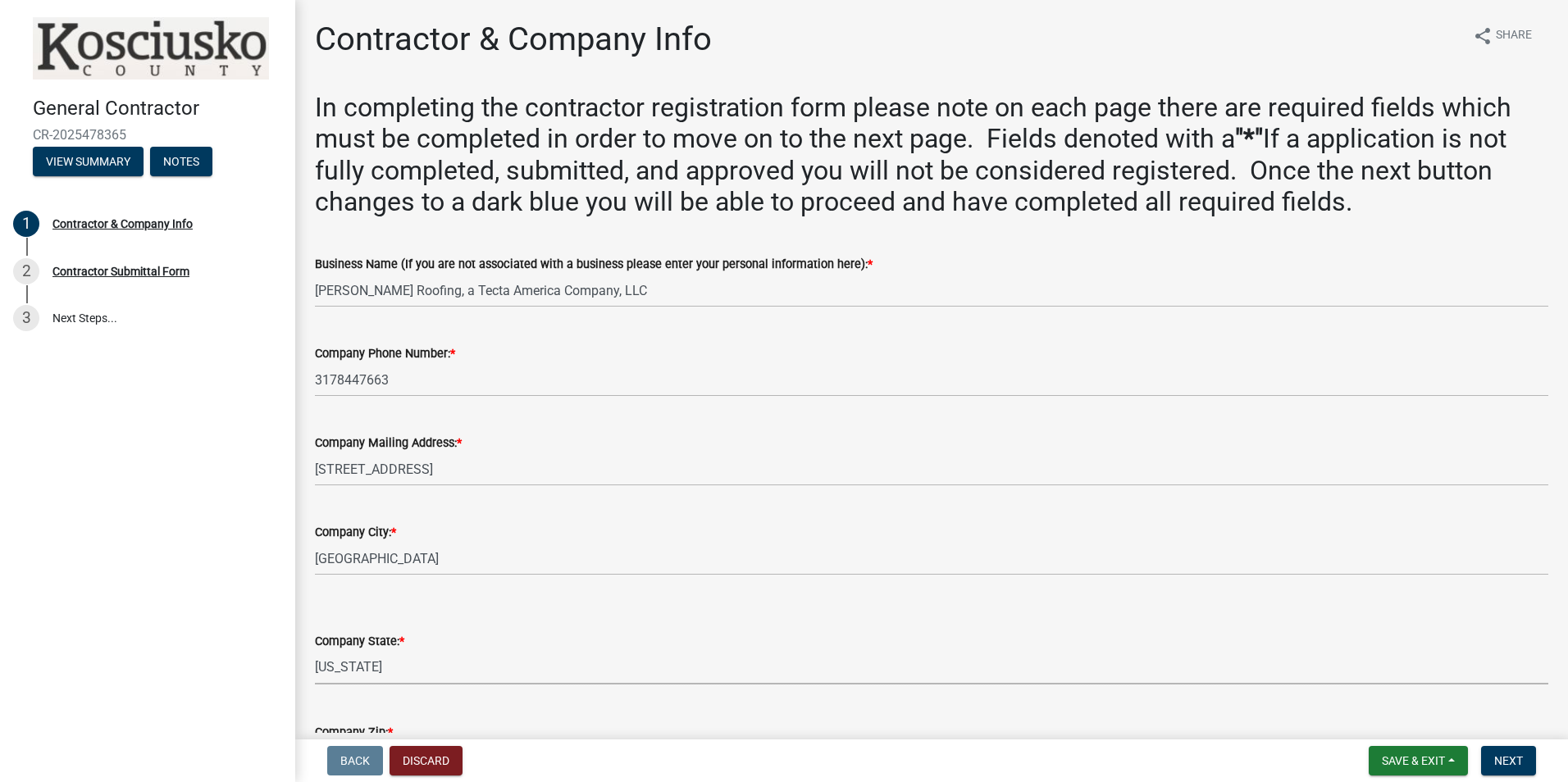
select select "IN"
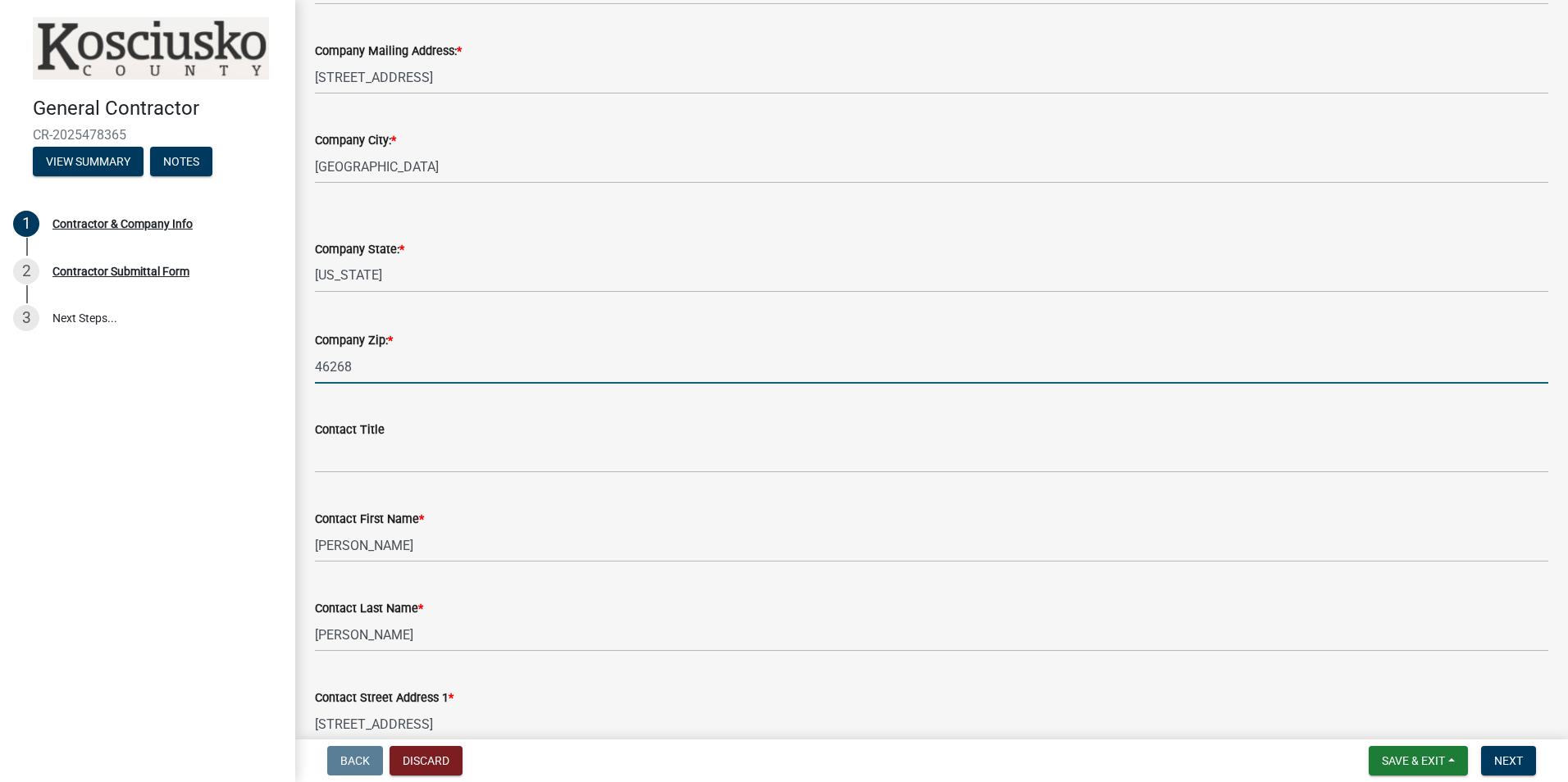
type input "46268"
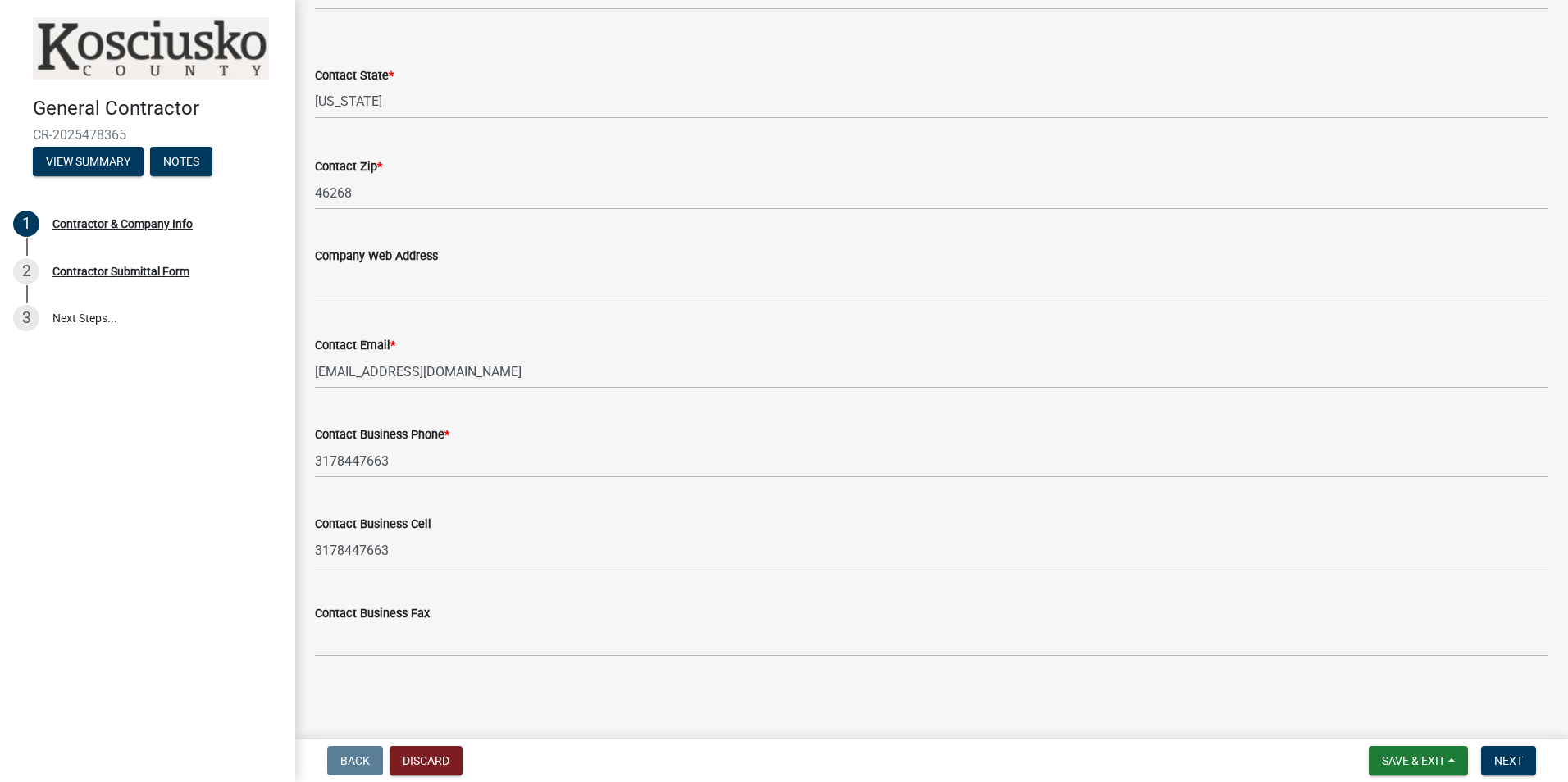
scroll to position [1302, 0]
click at [1504, 767] on span "Next" at bounding box center [1508, 760] width 28 height 13
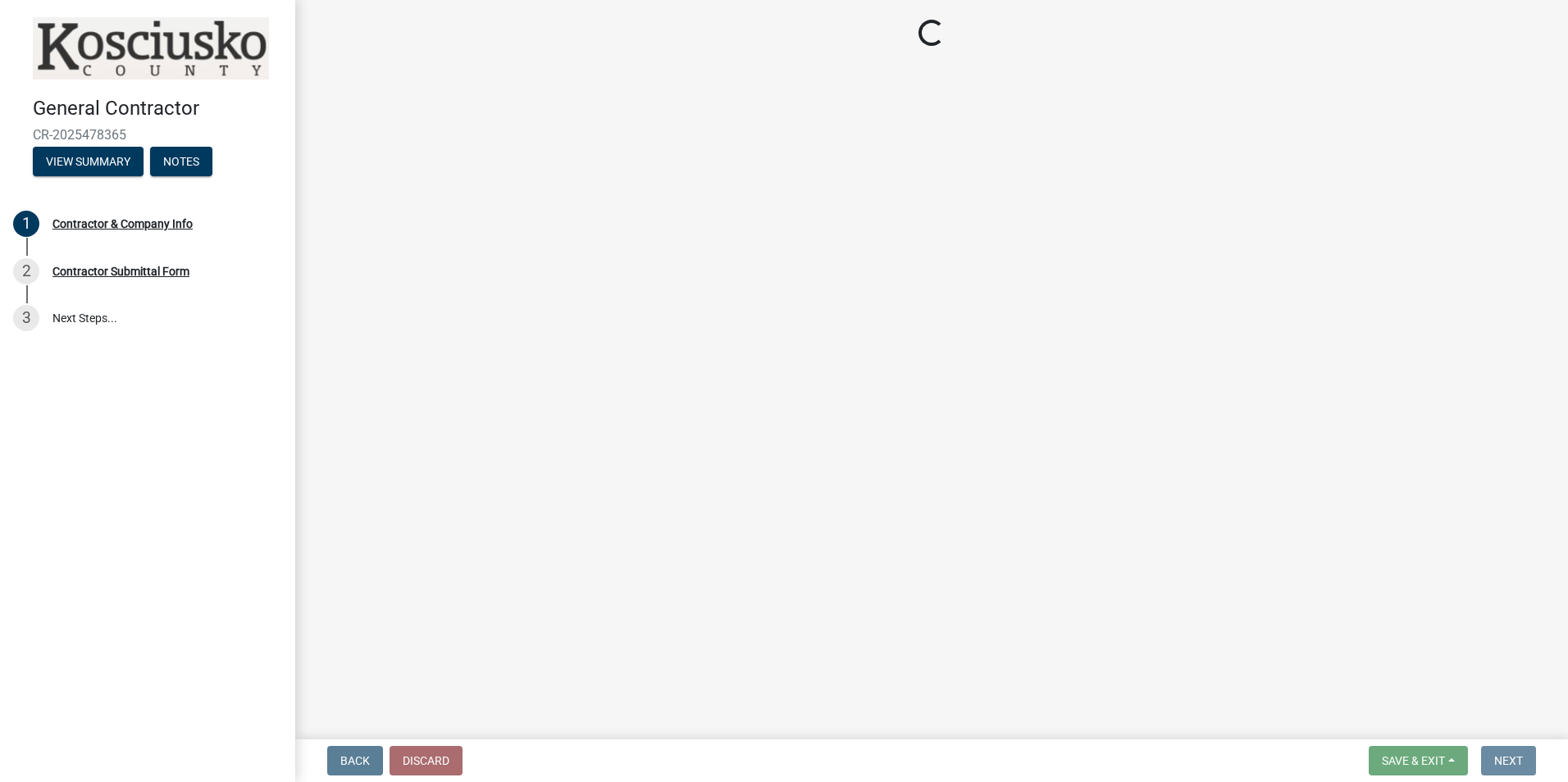
scroll to position [0, 0]
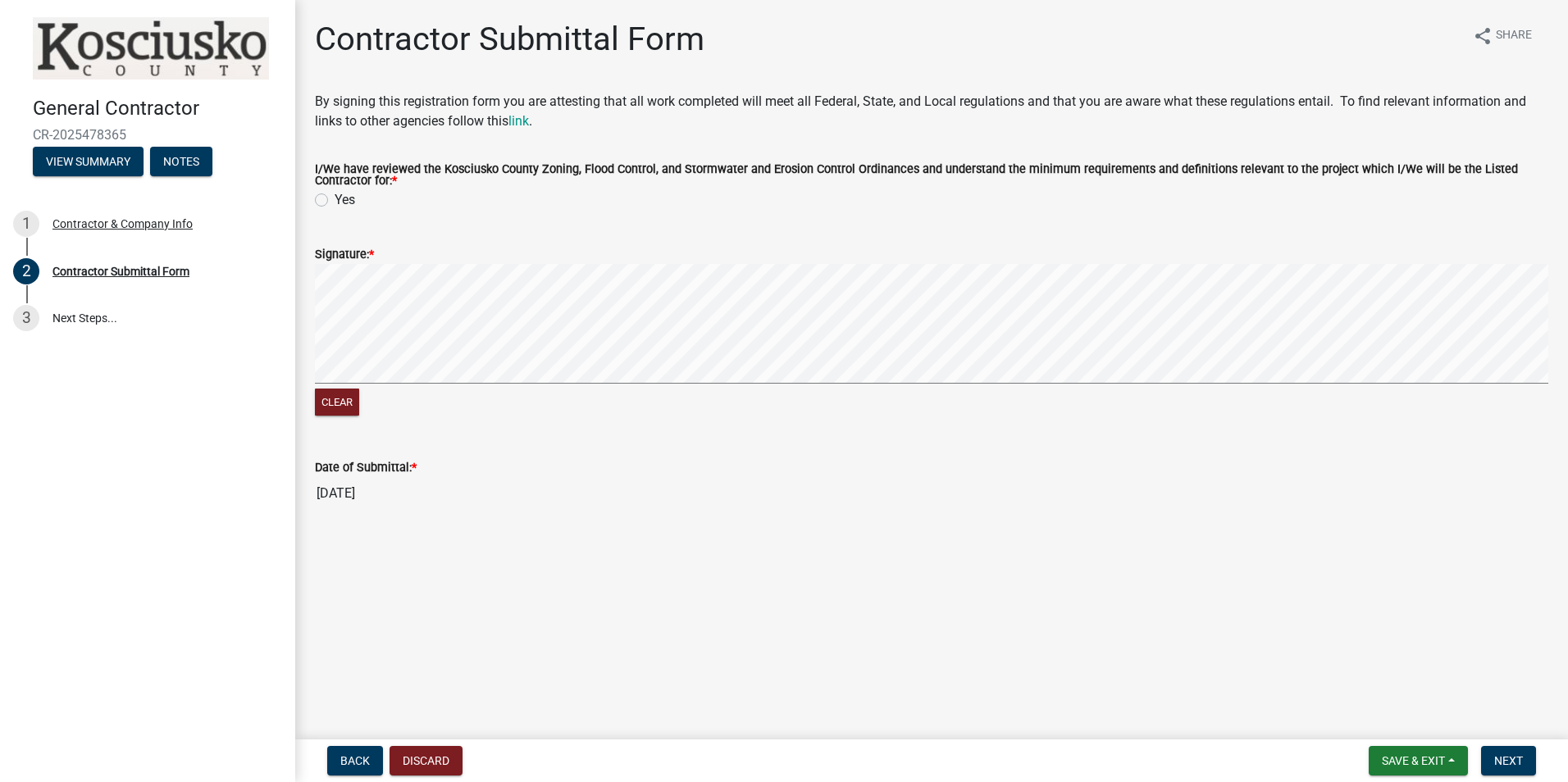
click at [317, 210] on div "Yes" at bounding box center [931, 200] width 1233 height 20
click at [335, 203] on label "Yes" at bounding box center [345, 200] width 21 height 20
click at [335, 201] on input "Yes" at bounding box center [340, 196] width 10 height 10
radio input "true"
click at [367, 759] on span "Back" at bounding box center [354, 760] width 29 height 13
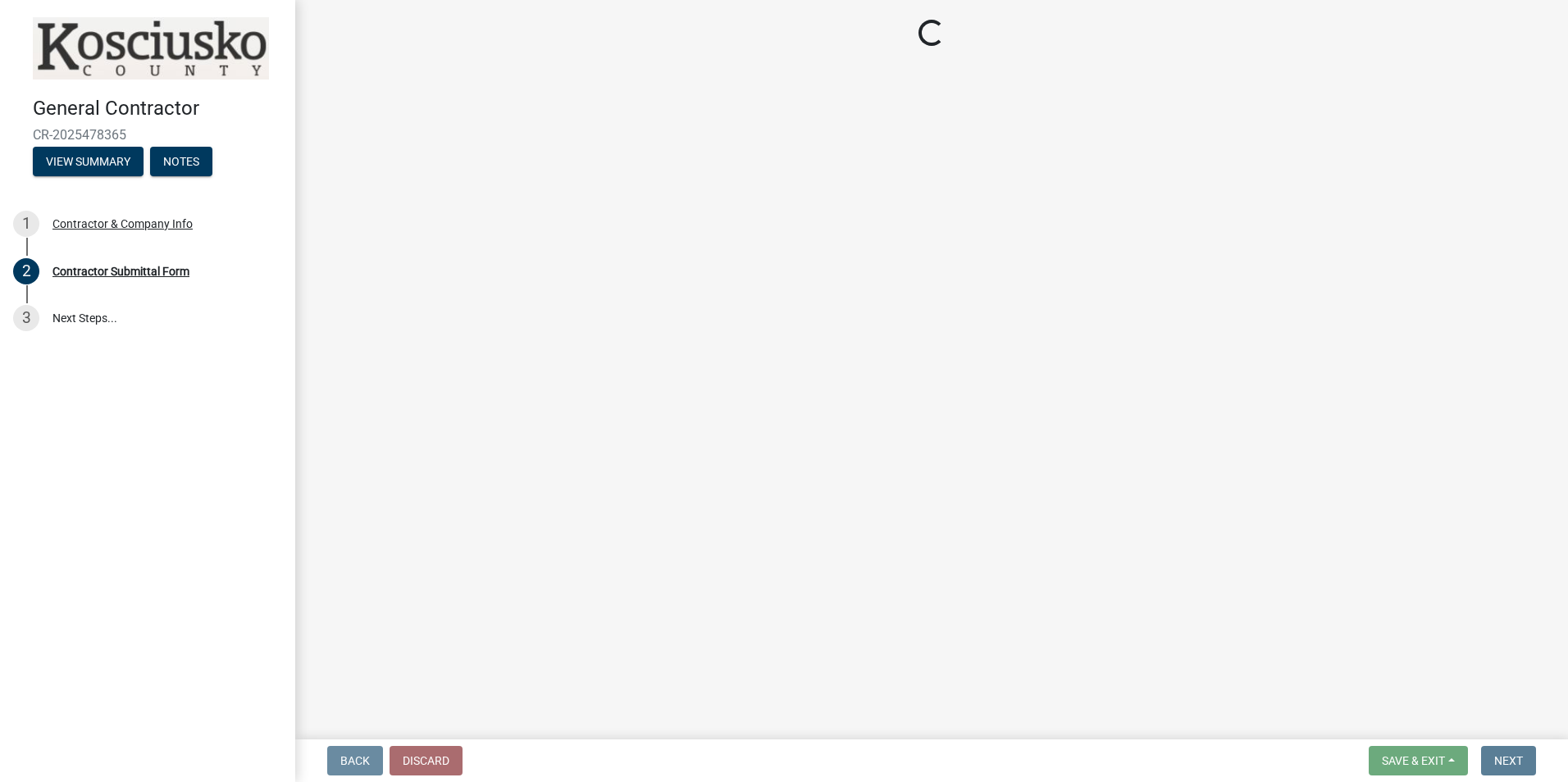
select select "IN"
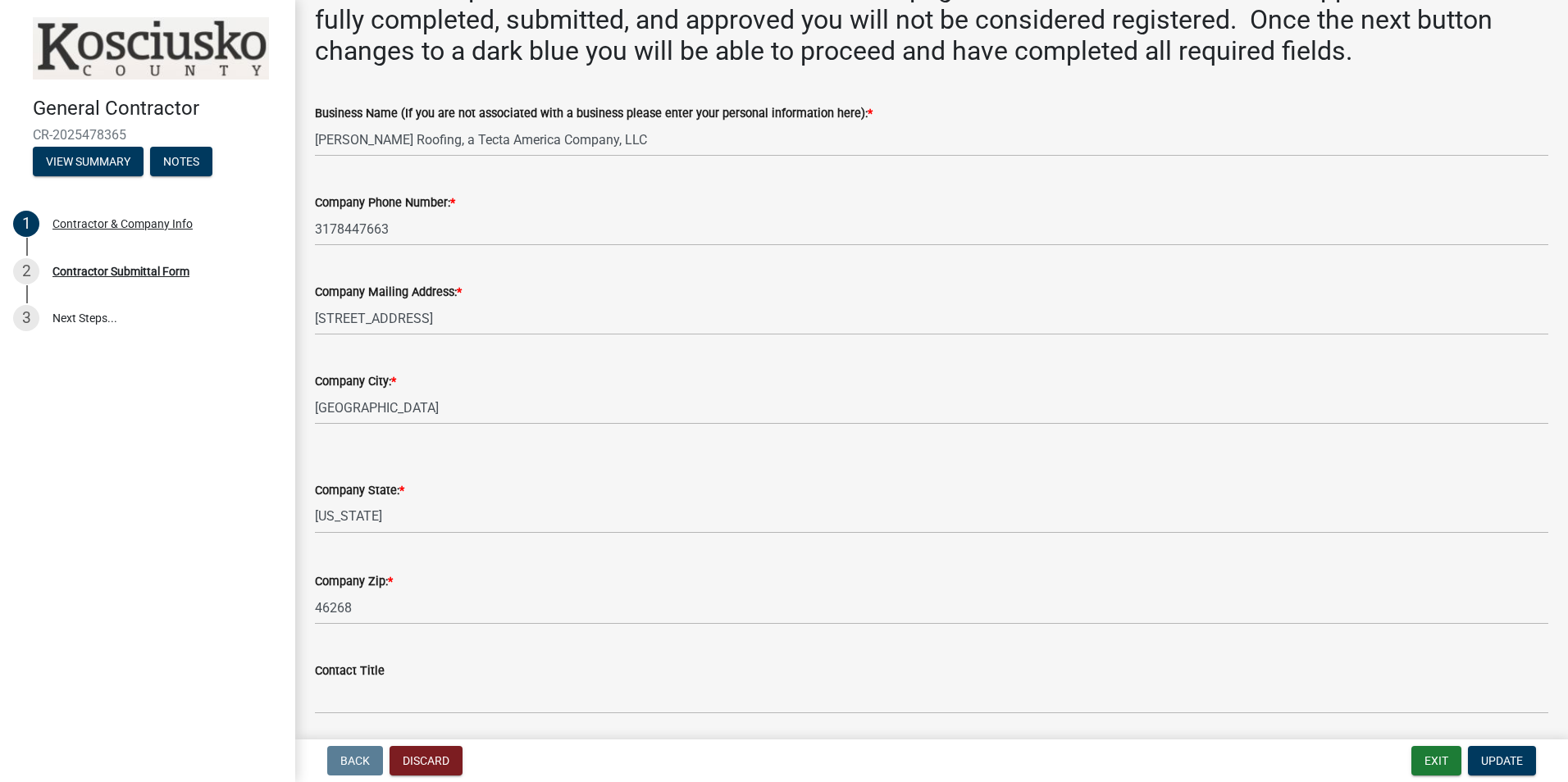
scroll to position [491, 0]
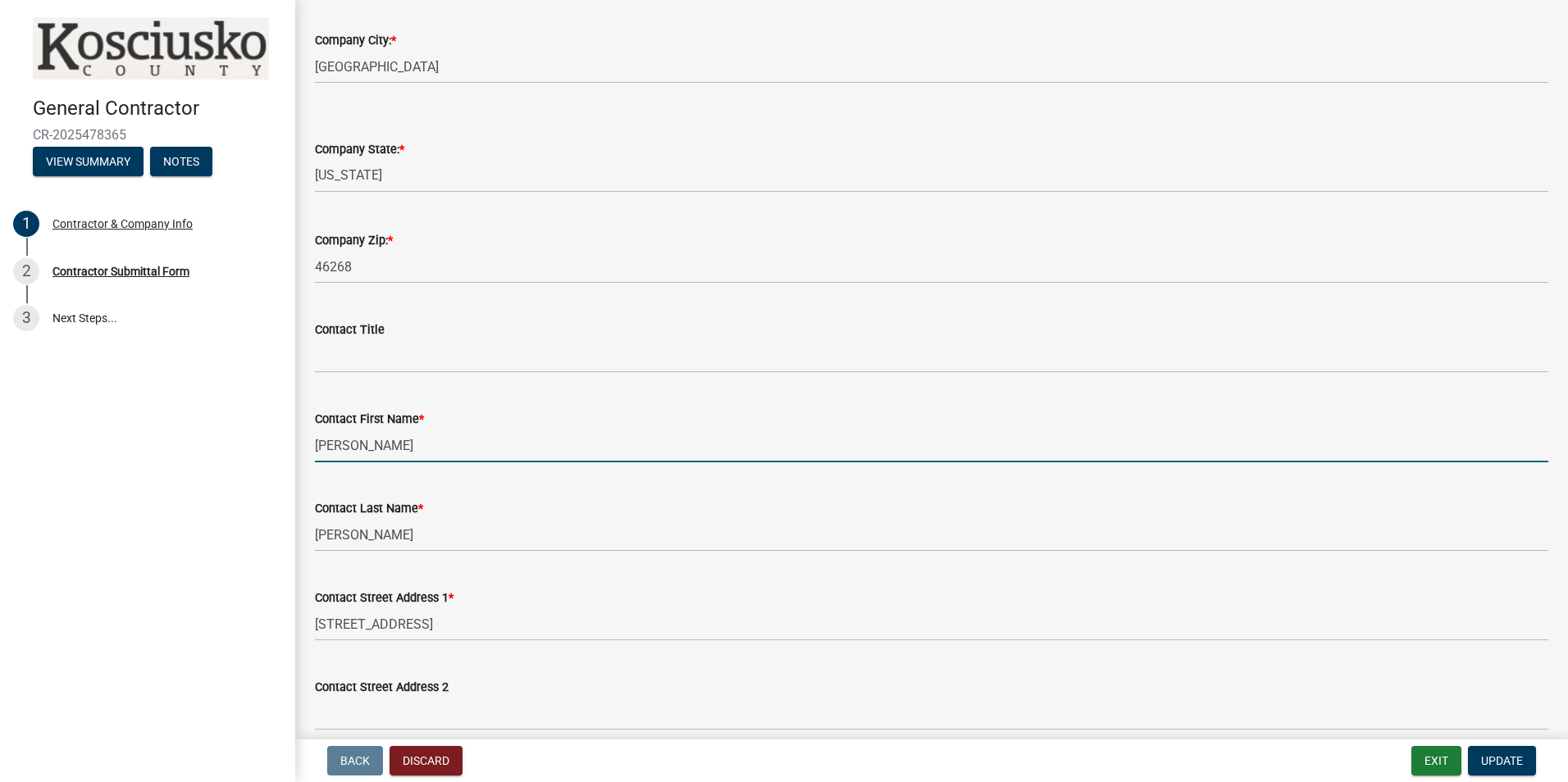
drag, startPoint x: 319, startPoint y: 443, endPoint x: 222, endPoint y: 448, distance: 97.1
click at [223, 448] on div "General Contractor CR-2025478365 View Summary Notes 1 Contractor & Company Info…" at bounding box center [784, 391] width 1568 height 782
type input "[PERSON_NAME]"
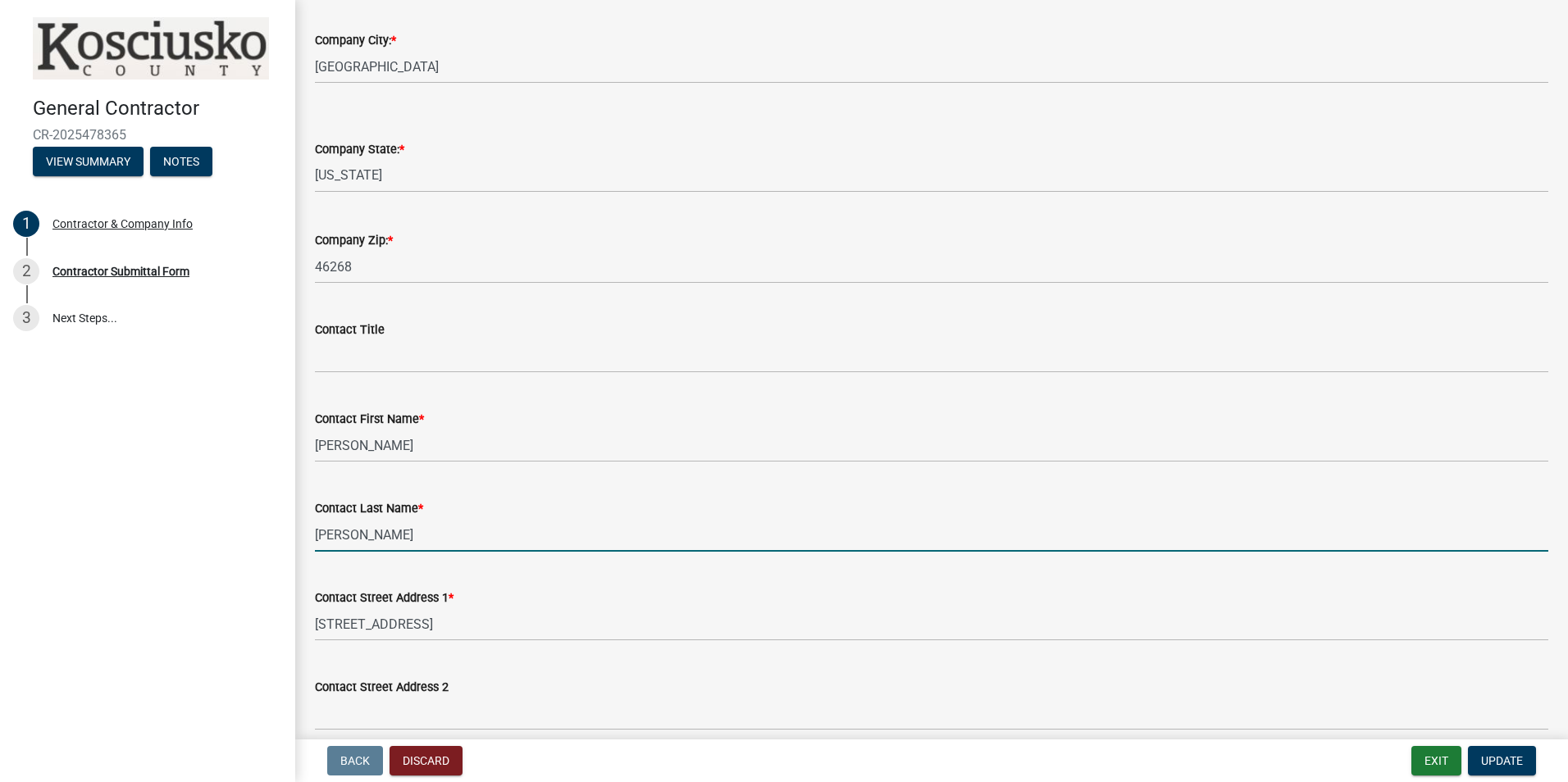
type input "Limon"
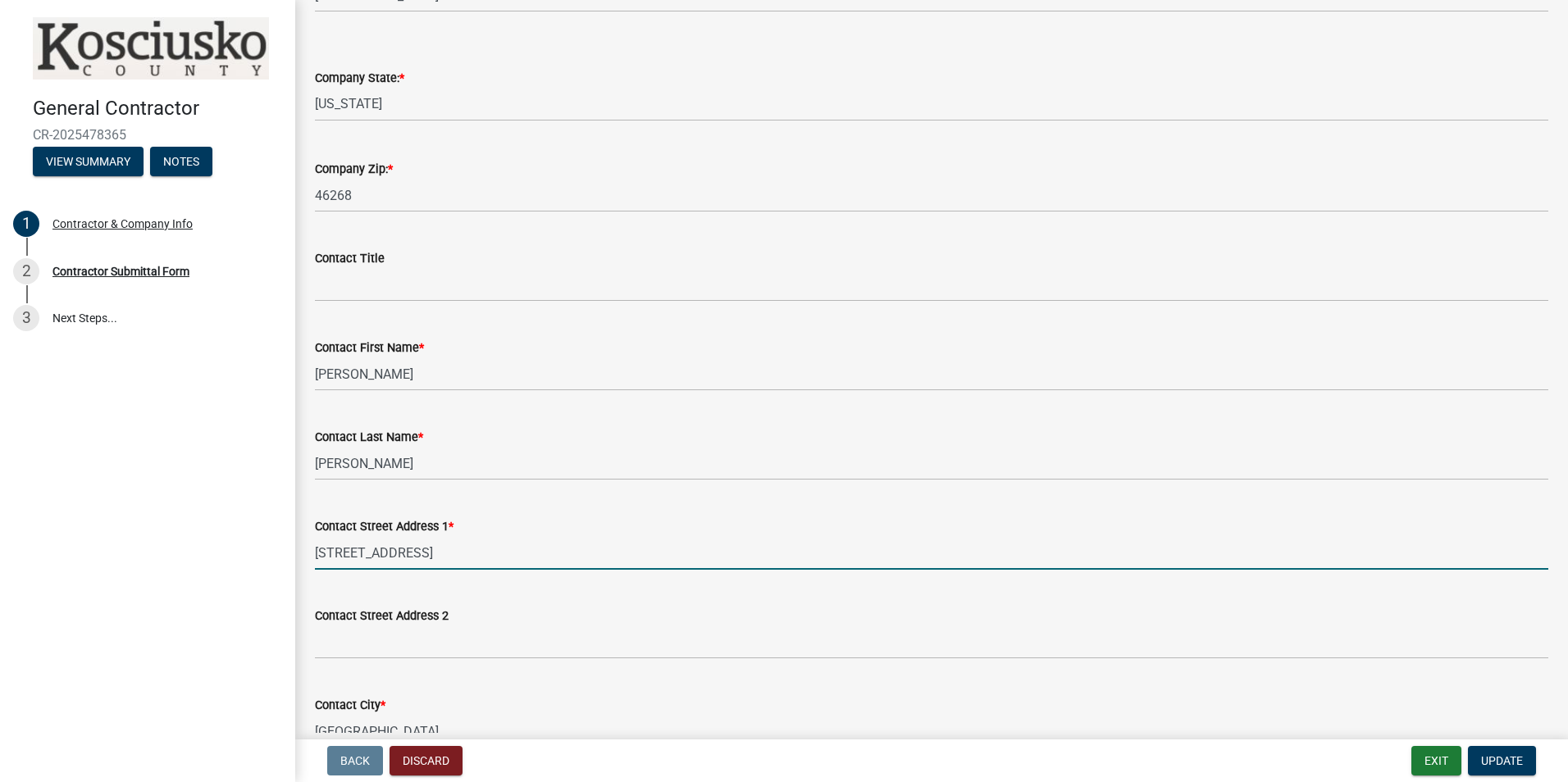
scroll to position [655, 0]
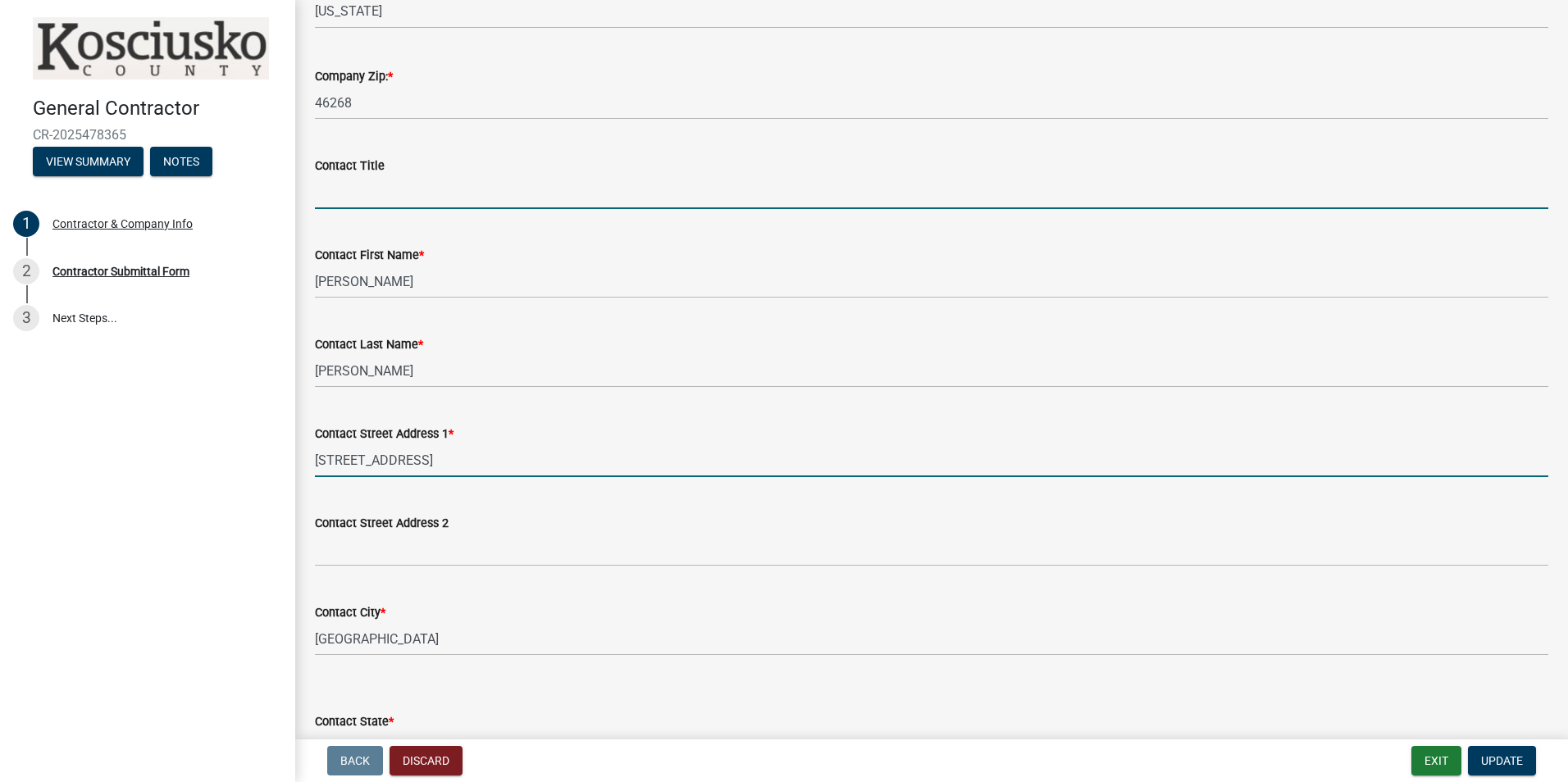
click at [494, 196] on input "Contact Title" at bounding box center [931, 191] width 1233 height 34
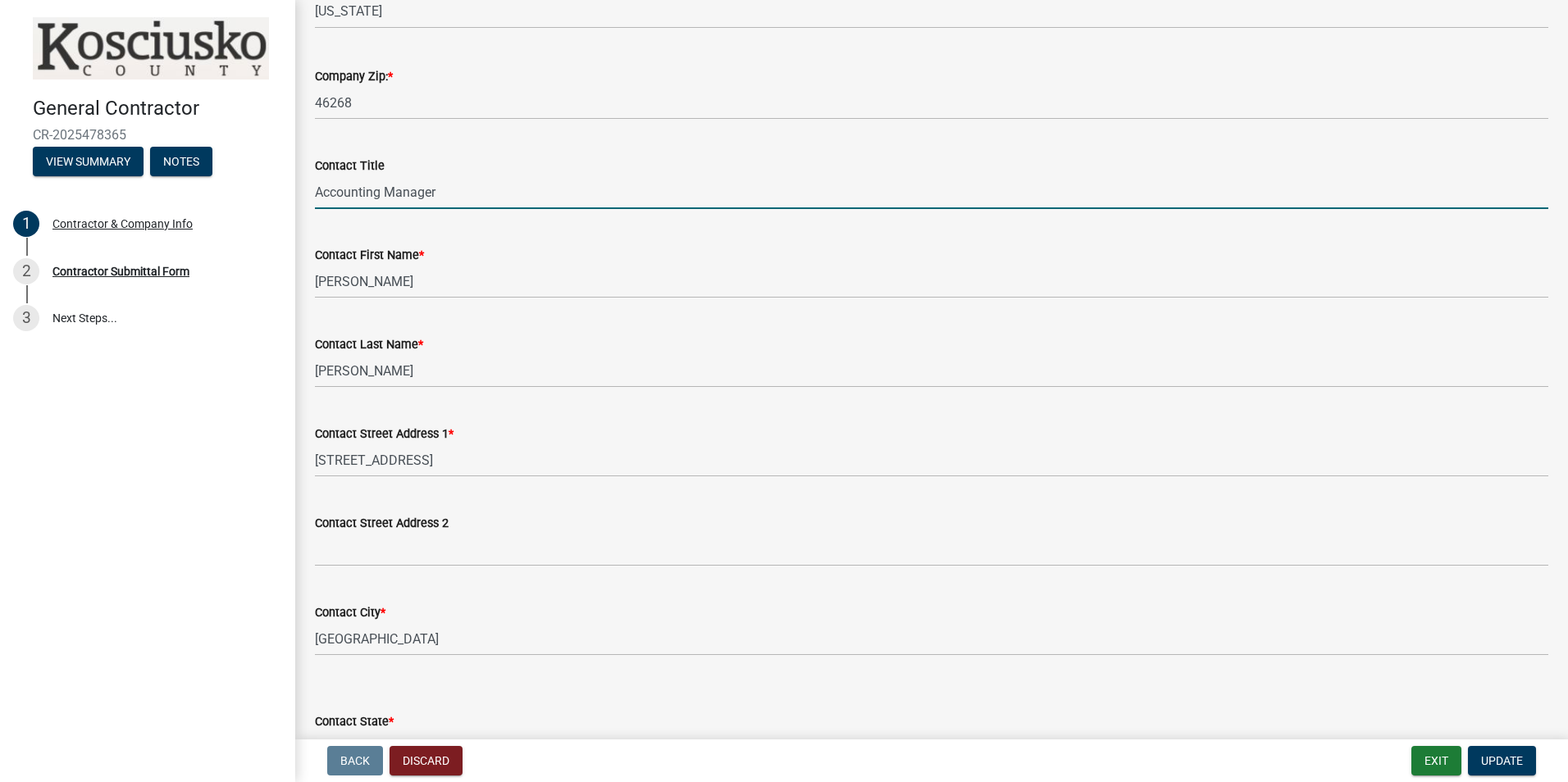
type input "Accounting Manager"
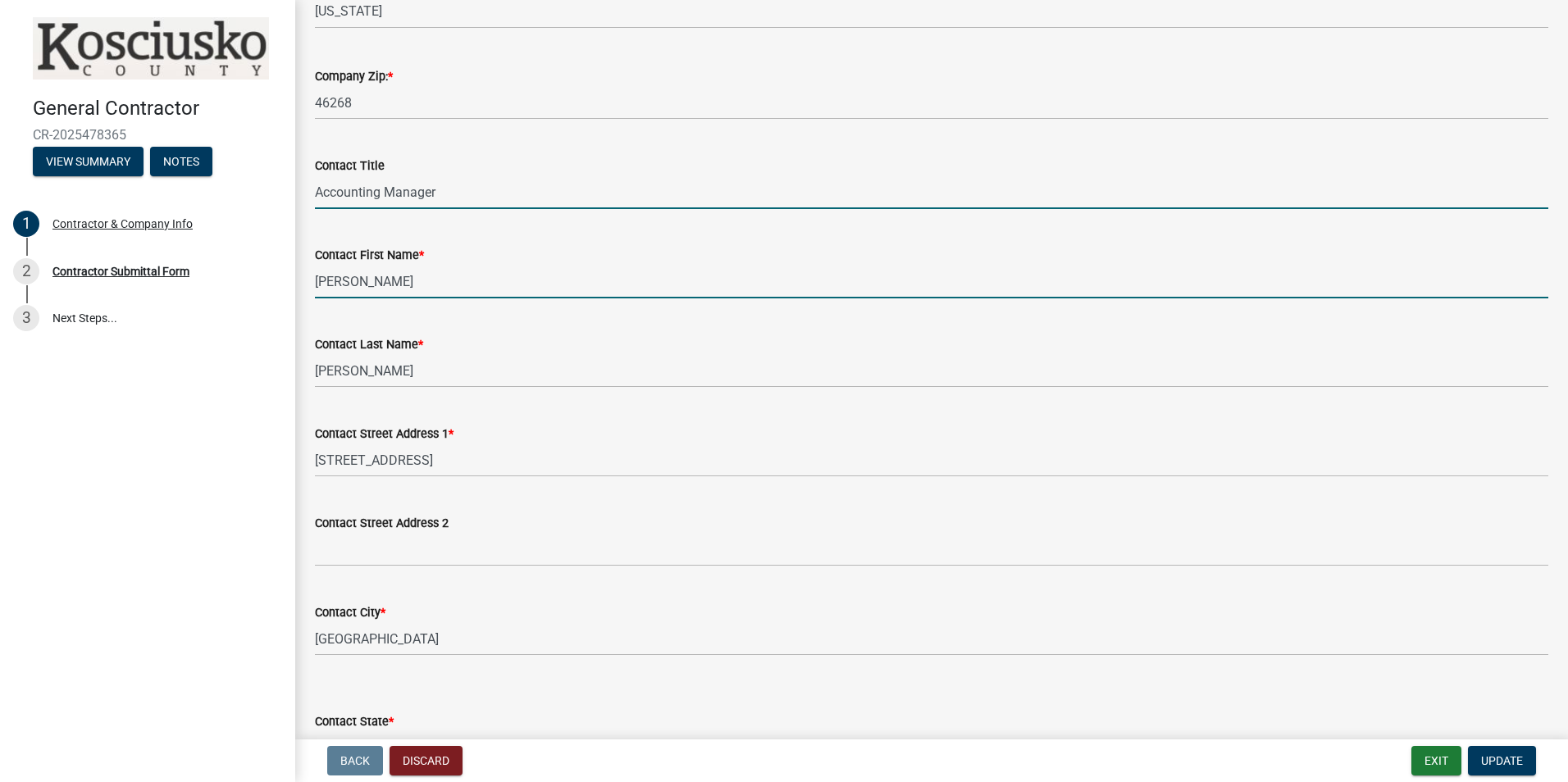
type input "`"
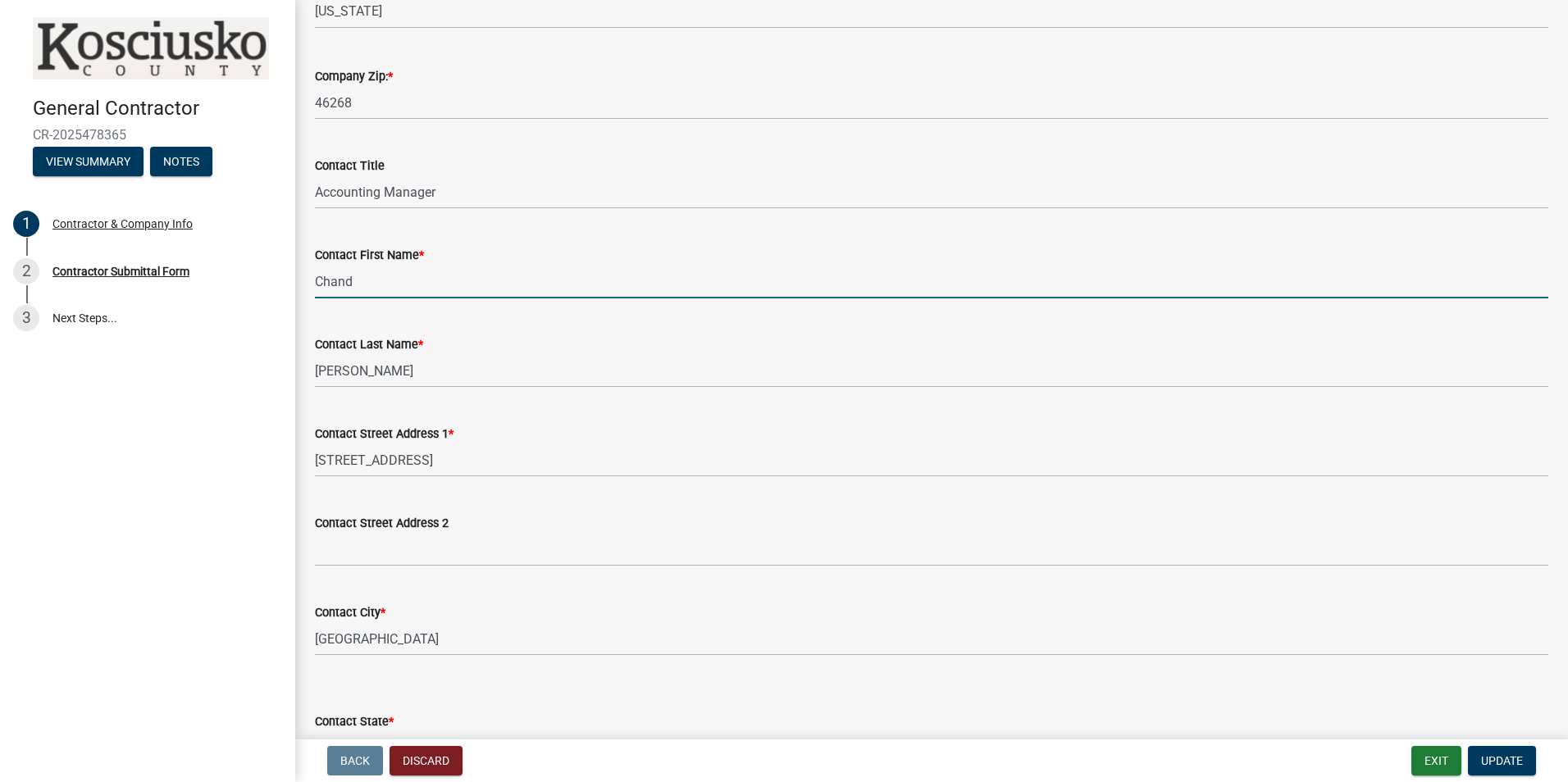
type input "[PERSON_NAME]"
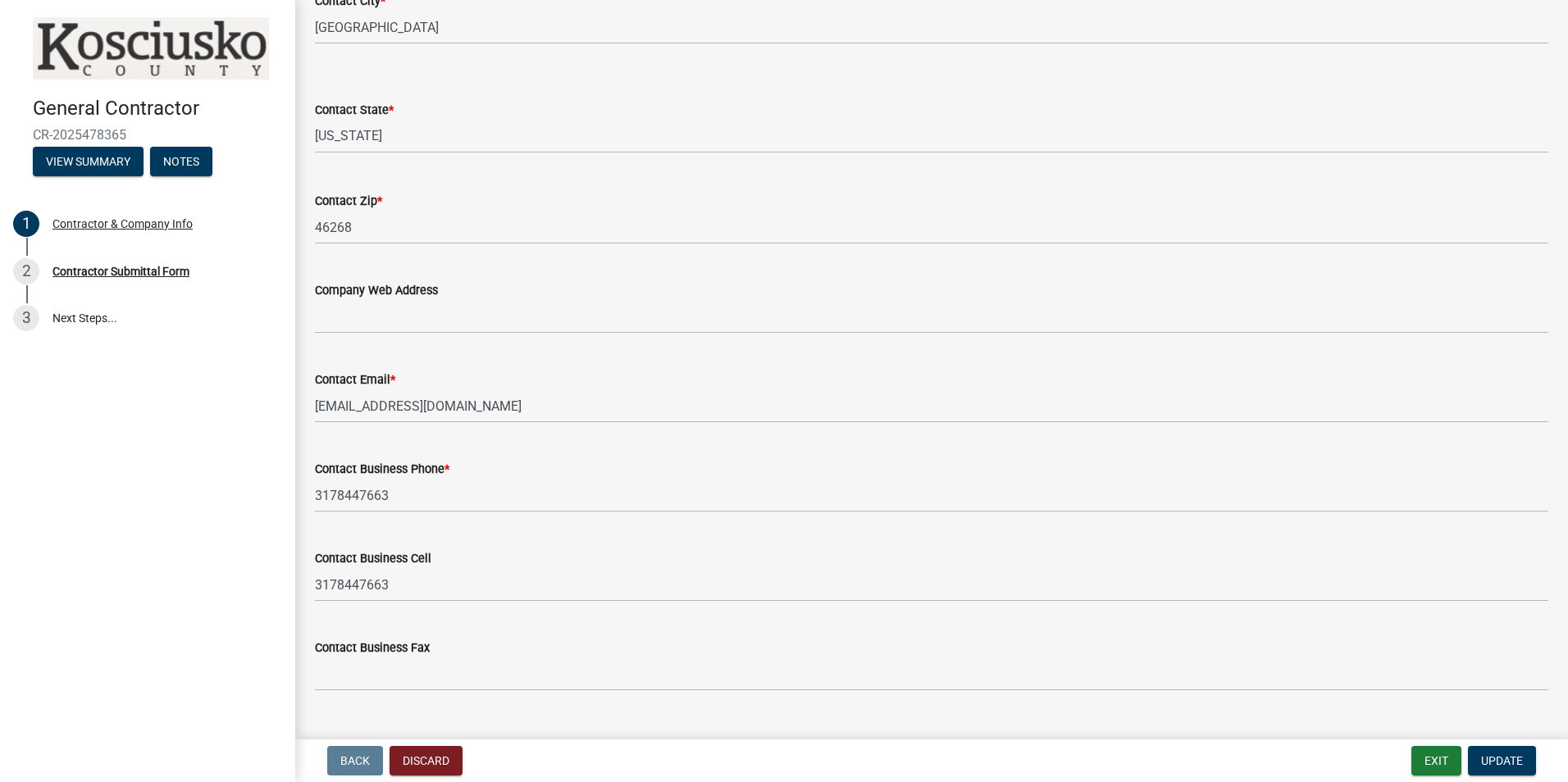
scroll to position [1302, 0]
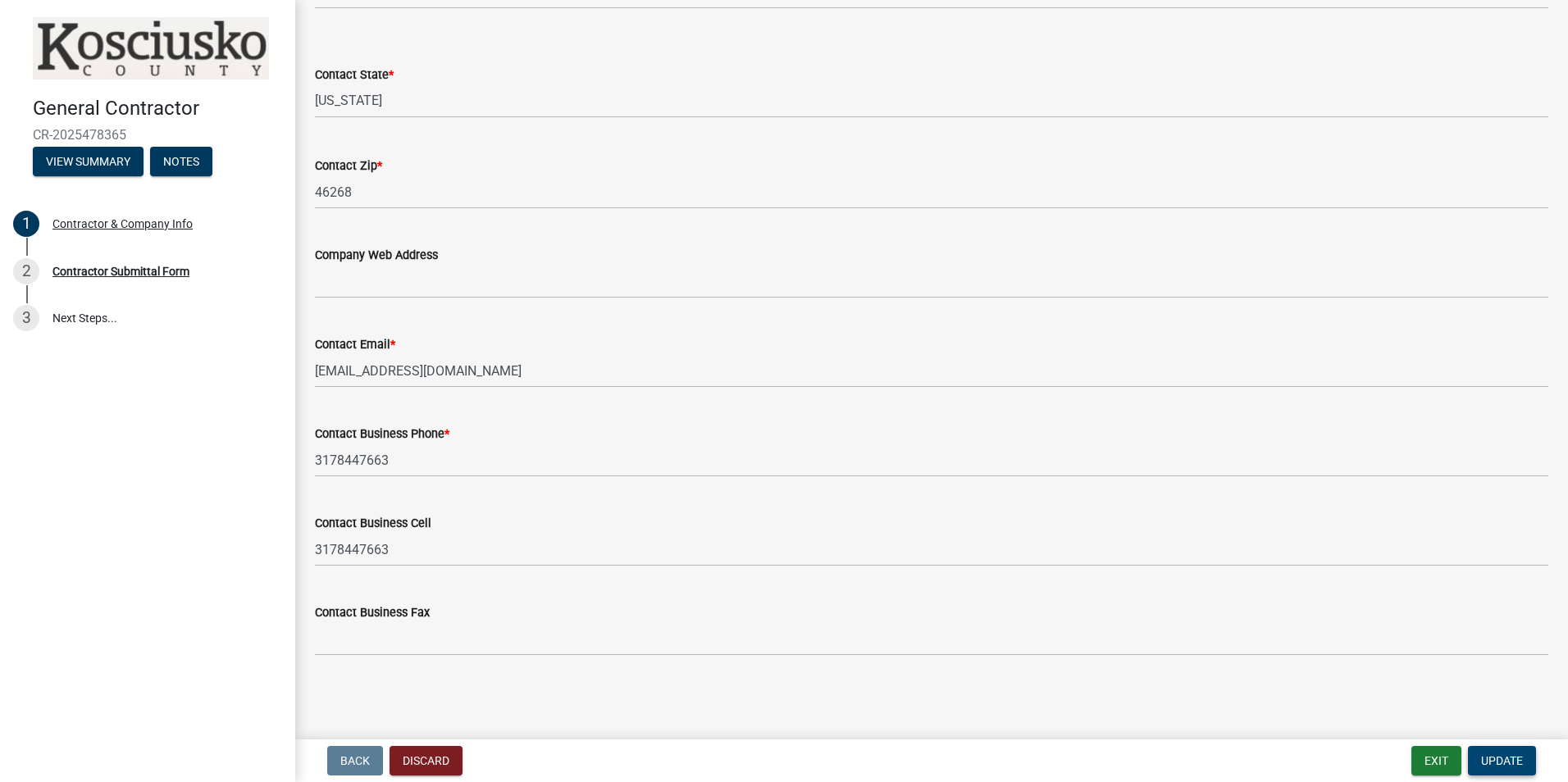
click at [1509, 758] on span "Update" at bounding box center [1502, 760] width 41 height 13
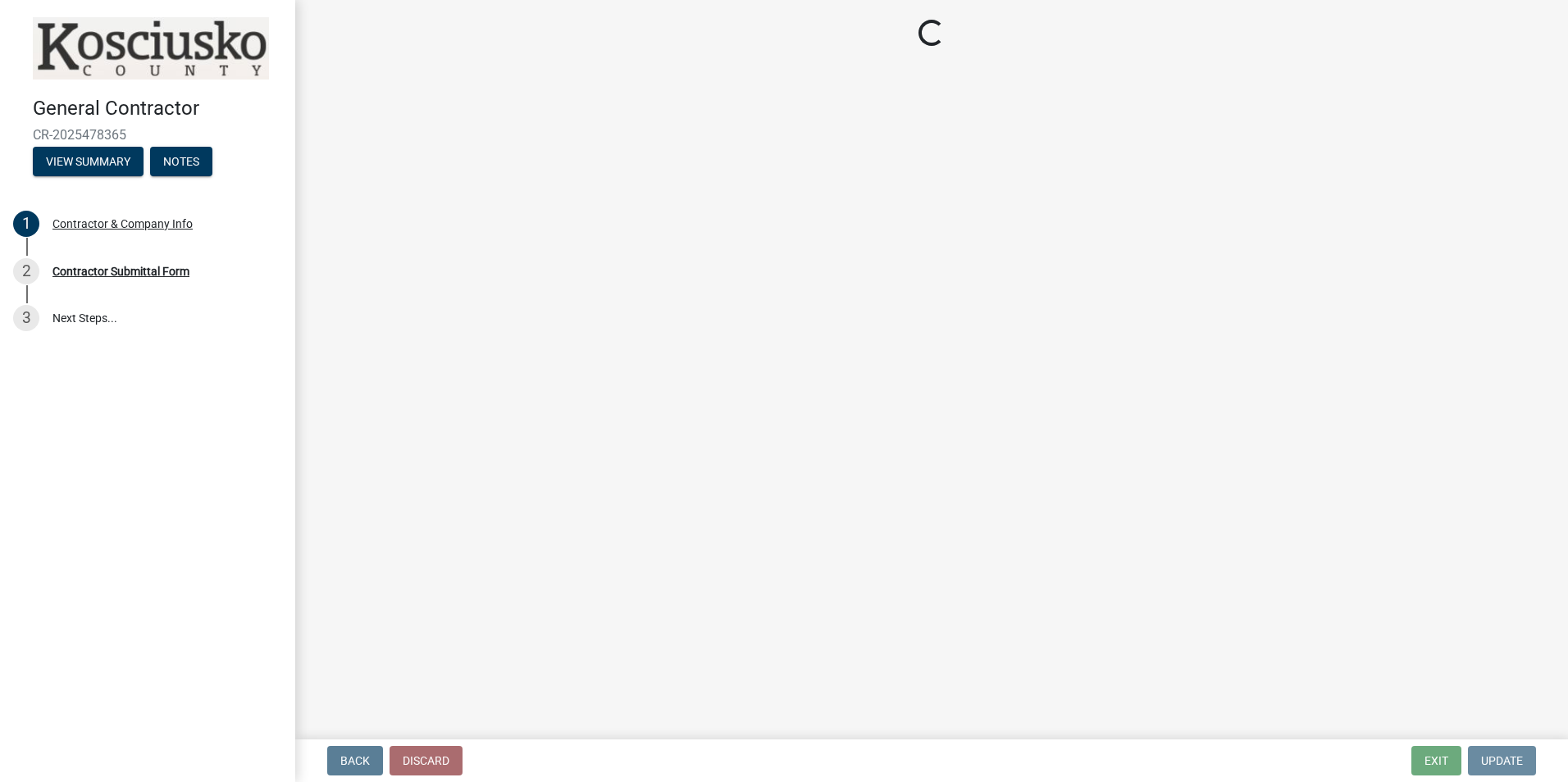
scroll to position [0, 0]
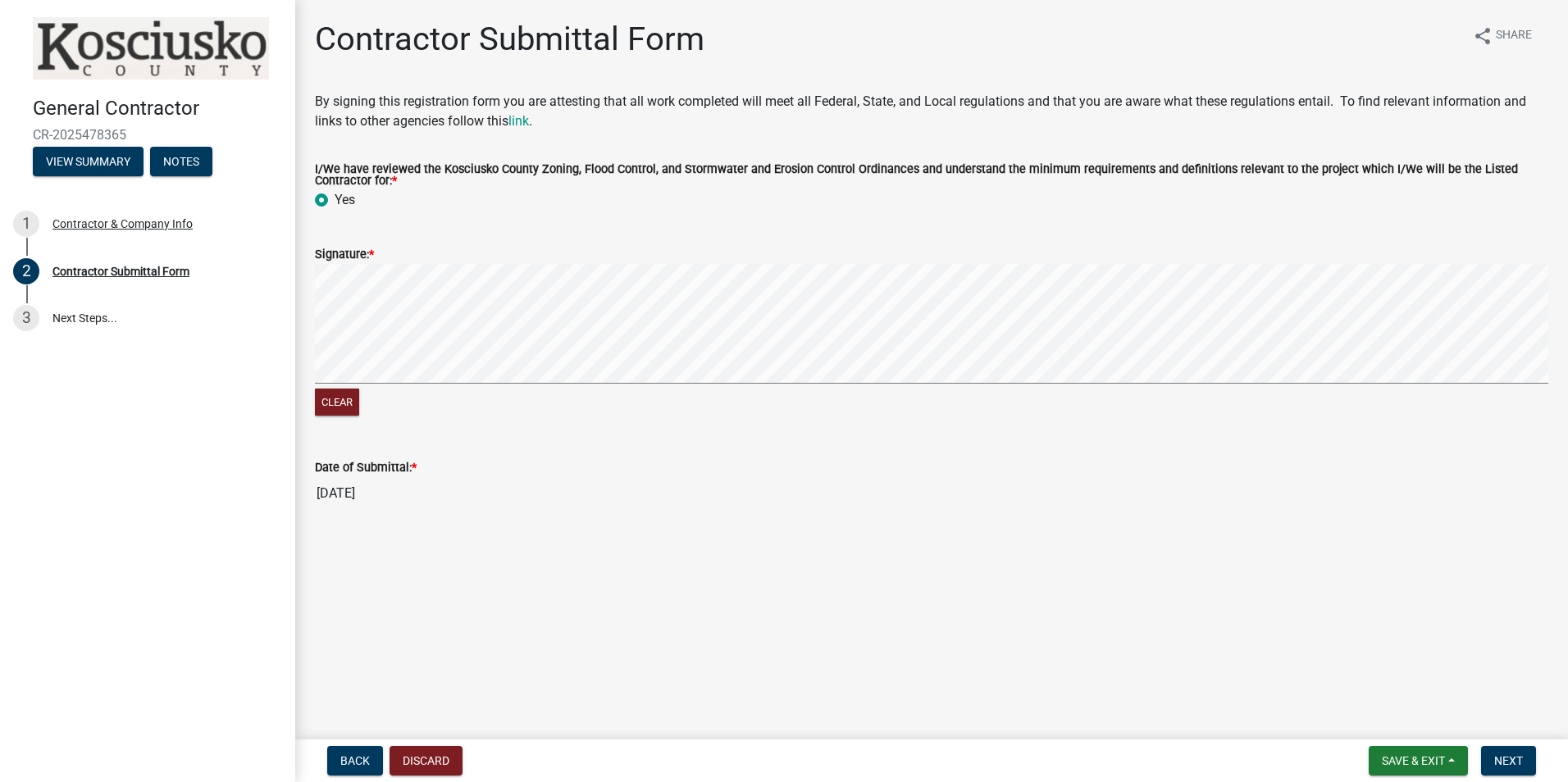
click at [1472, 510] on wm-data-entity-input "Date of Submittal: * 09/15/2025" at bounding box center [931, 479] width 1233 height 89
click at [802, 735] on div "General Contractor CR-2025478365 View Summary Notes 1 Contractor & Company Info…" at bounding box center [784, 391] width 1568 height 782
click at [787, 59] on div "Contractor Submittal Form share Share" at bounding box center [931, 46] width 1233 height 53
click at [338, 400] on button "Clear" at bounding box center [336, 402] width 44 height 27
click at [1496, 754] on span "Next" at bounding box center [1508, 760] width 28 height 13
